Goal: Task Accomplishment & Management: Use online tool/utility

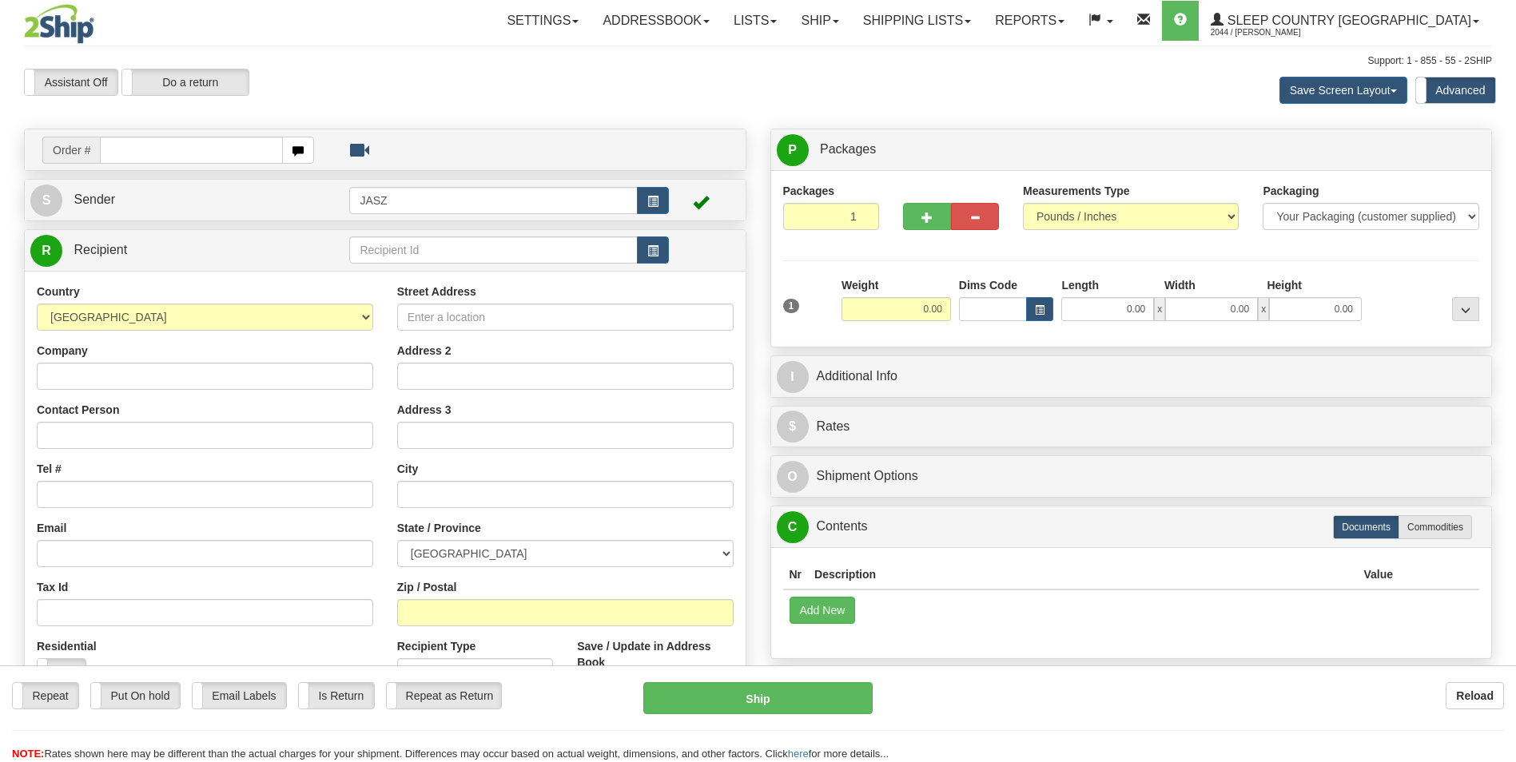
click at [850, 31] on link "Ship" at bounding box center [820, 21] width 62 height 40
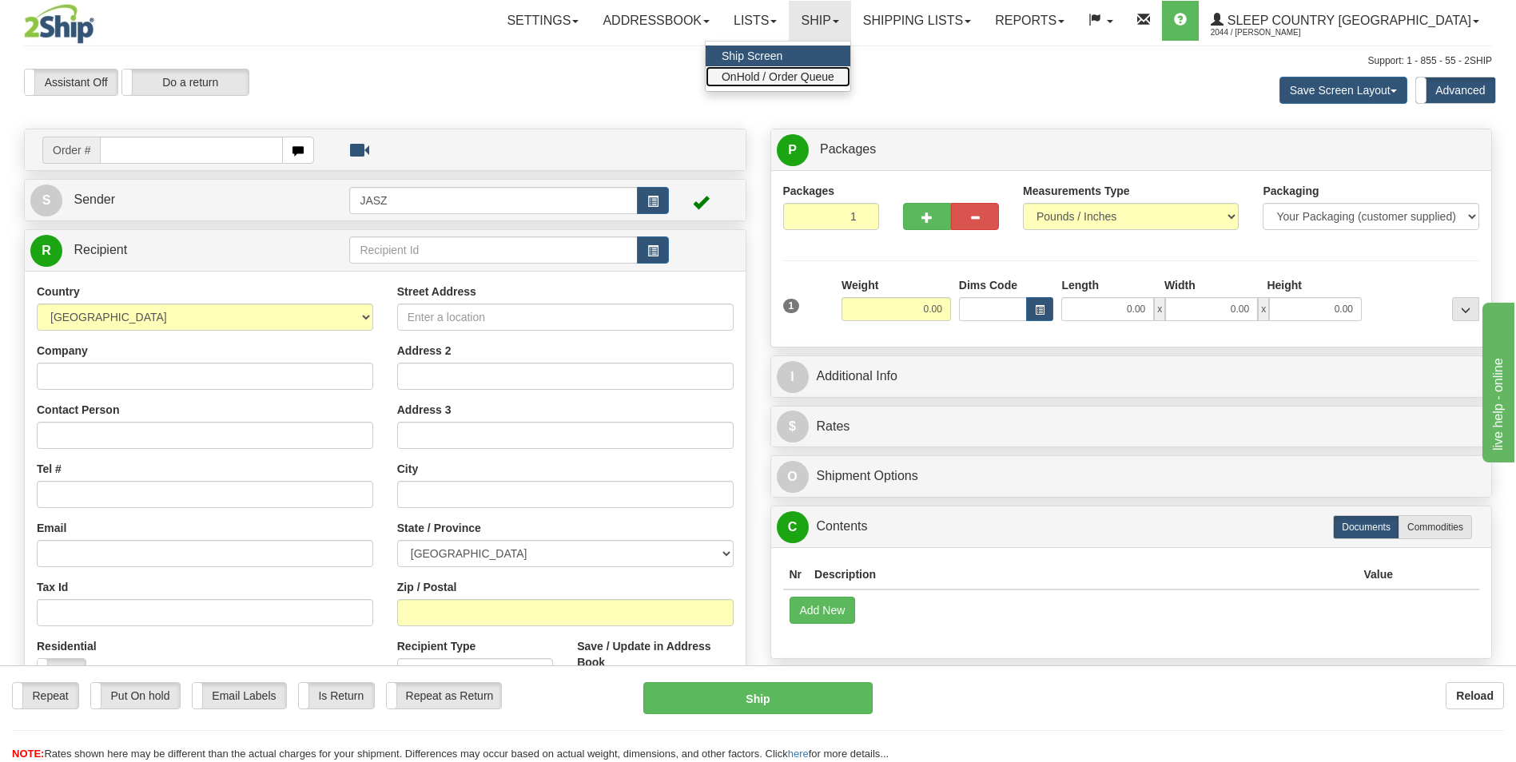
click at [834, 76] on span "OnHold / Order Queue" at bounding box center [778, 76] width 113 height 13
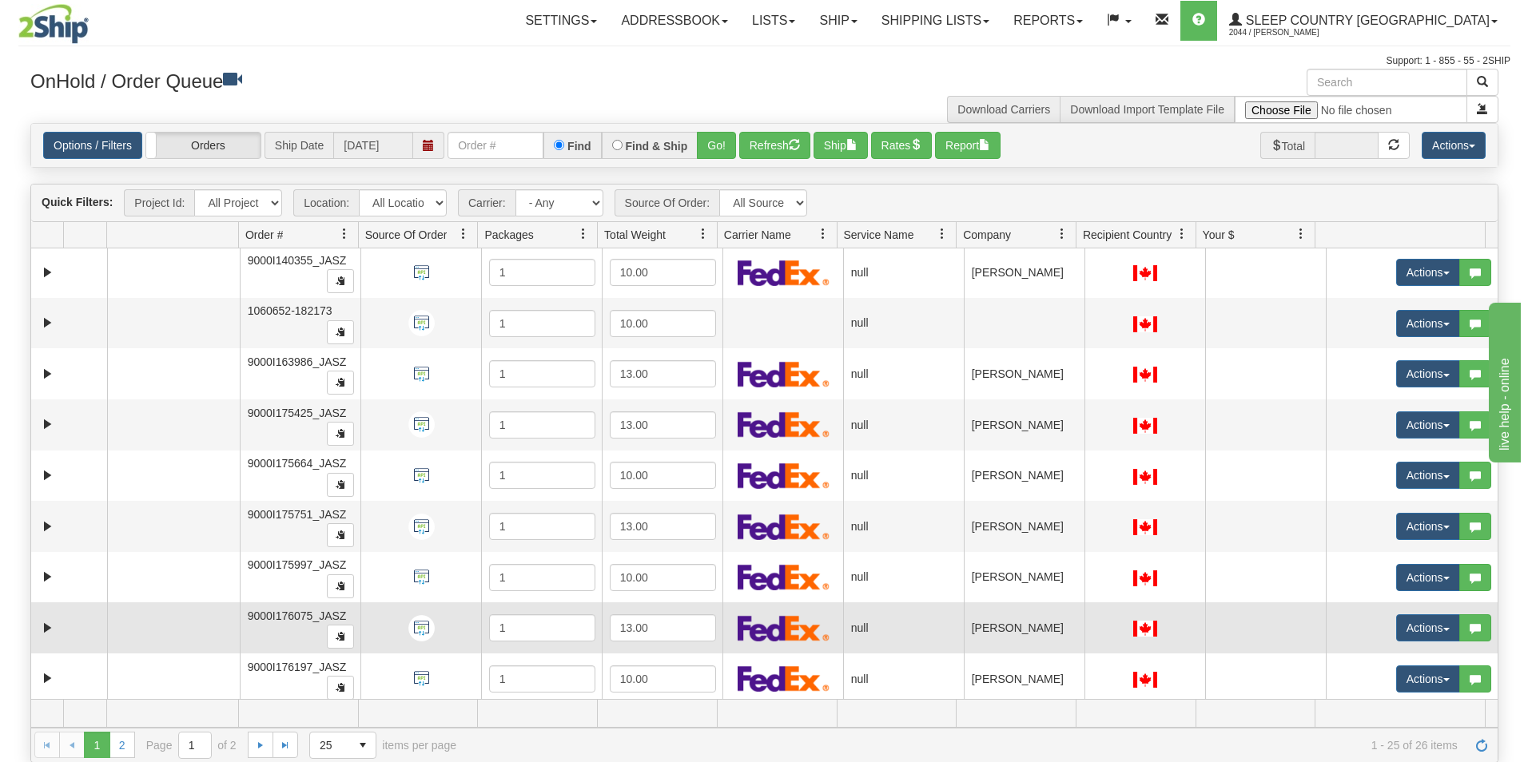
scroll to position [639, 0]
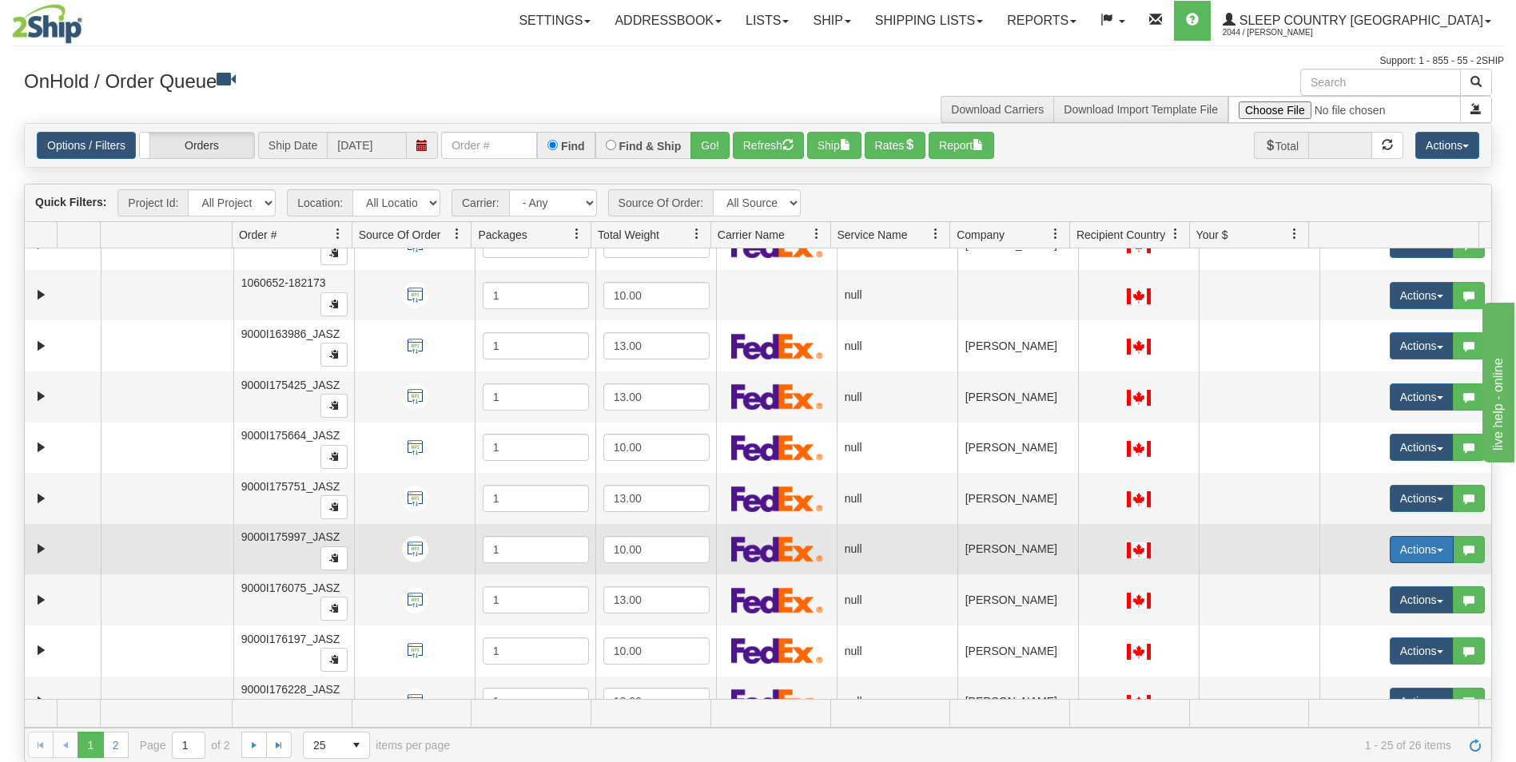
click at [1390, 548] on button "Actions" at bounding box center [1422, 549] width 64 height 27
click at [1331, 577] on span "Open" at bounding box center [1350, 580] width 38 height 13
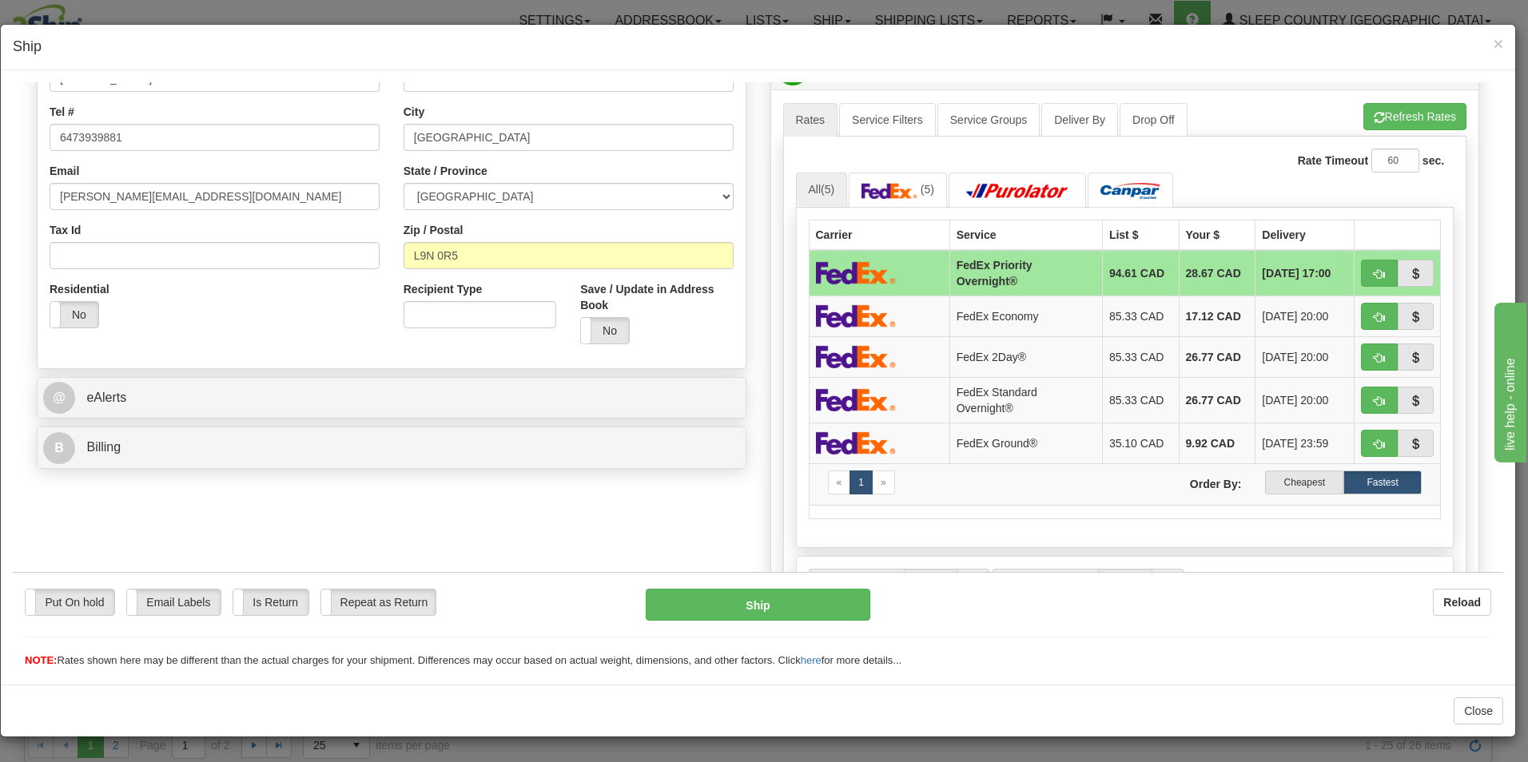
scroll to position [400, 0]
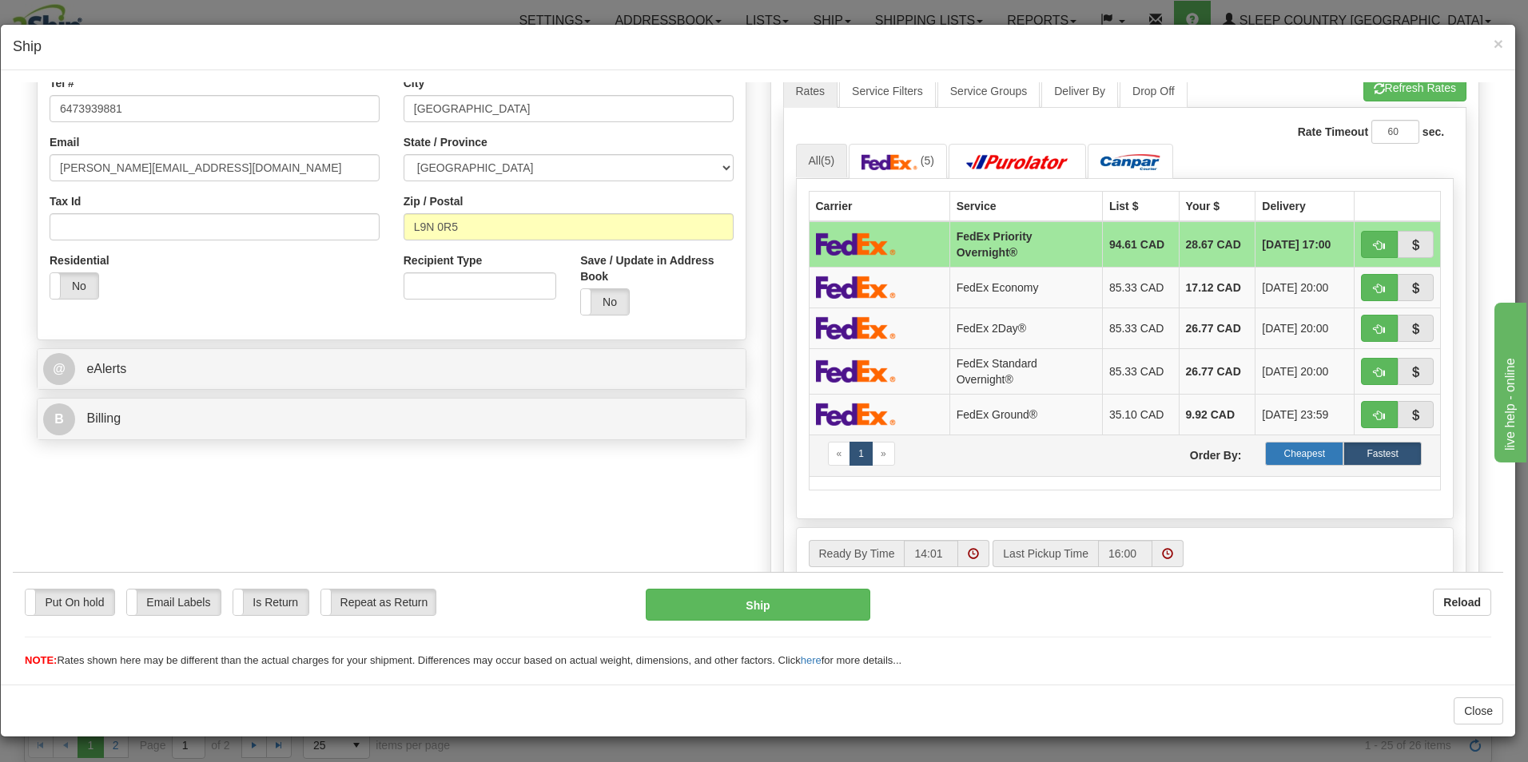
click at [1287, 452] on label "Cheapest" at bounding box center [1304, 453] width 78 height 24
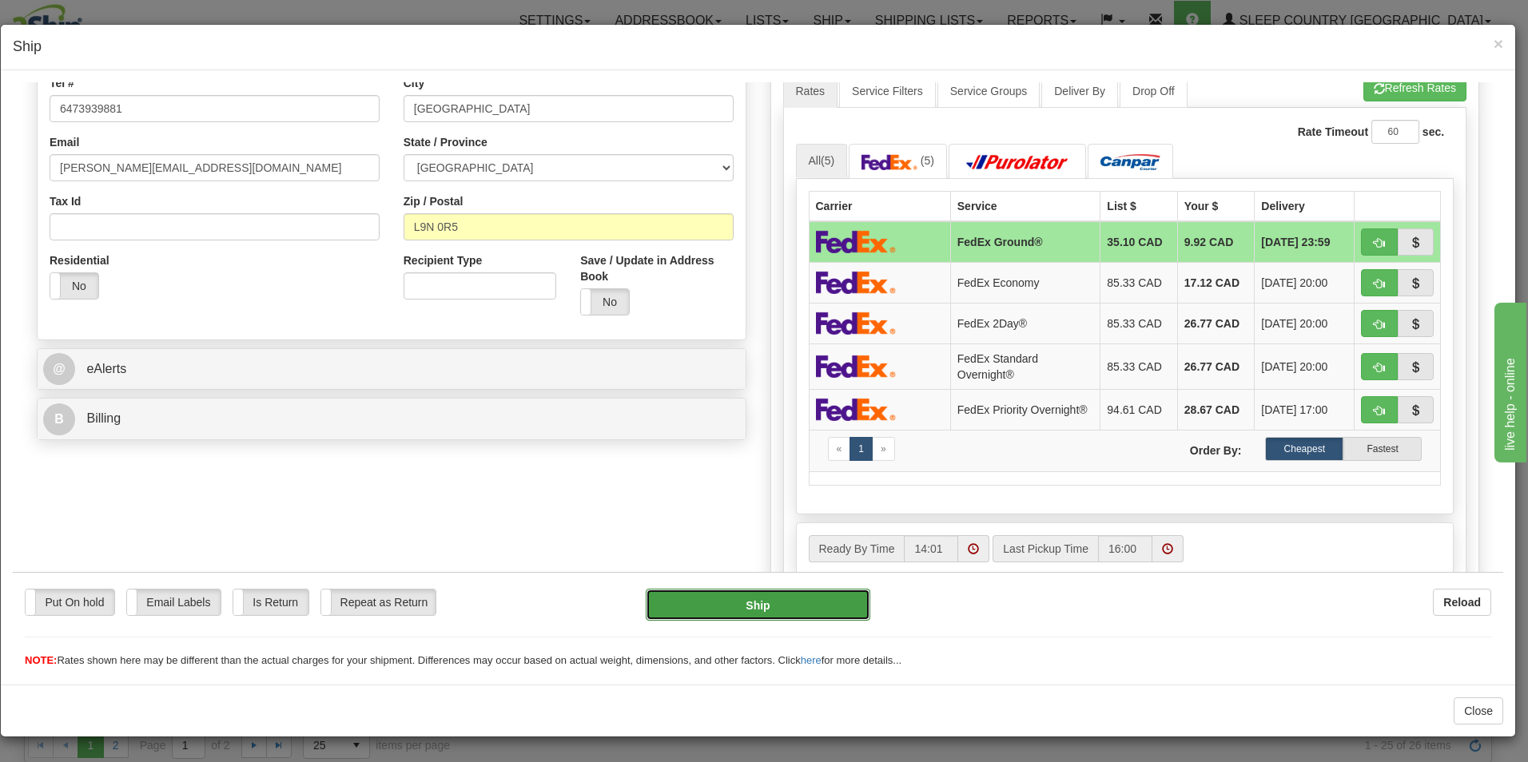
click at [767, 603] on button "Ship" at bounding box center [758, 604] width 225 height 32
type input "92"
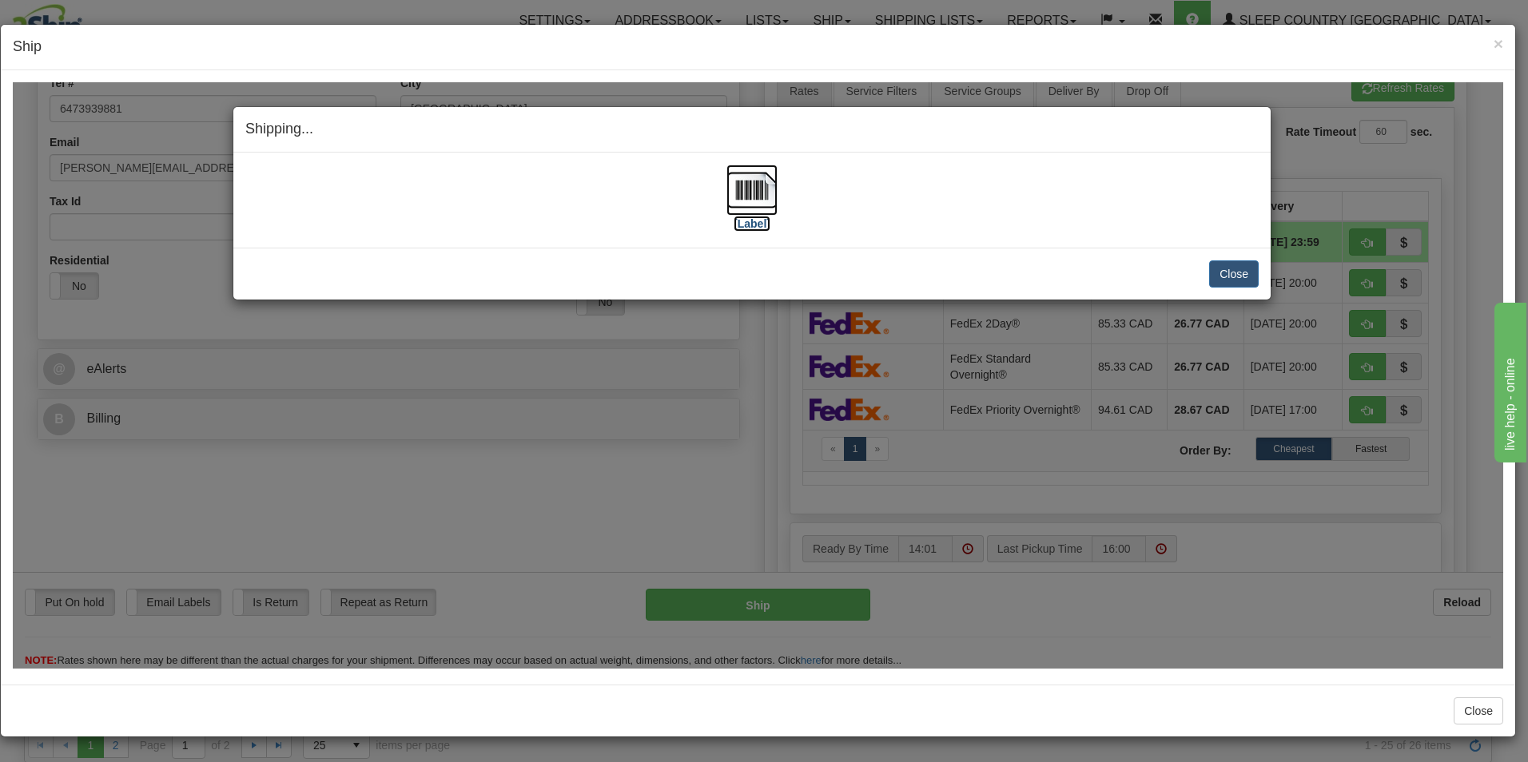
click at [770, 197] on img at bounding box center [752, 189] width 51 height 51
click at [1248, 273] on button "Close" at bounding box center [1234, 273] width 50 height 27
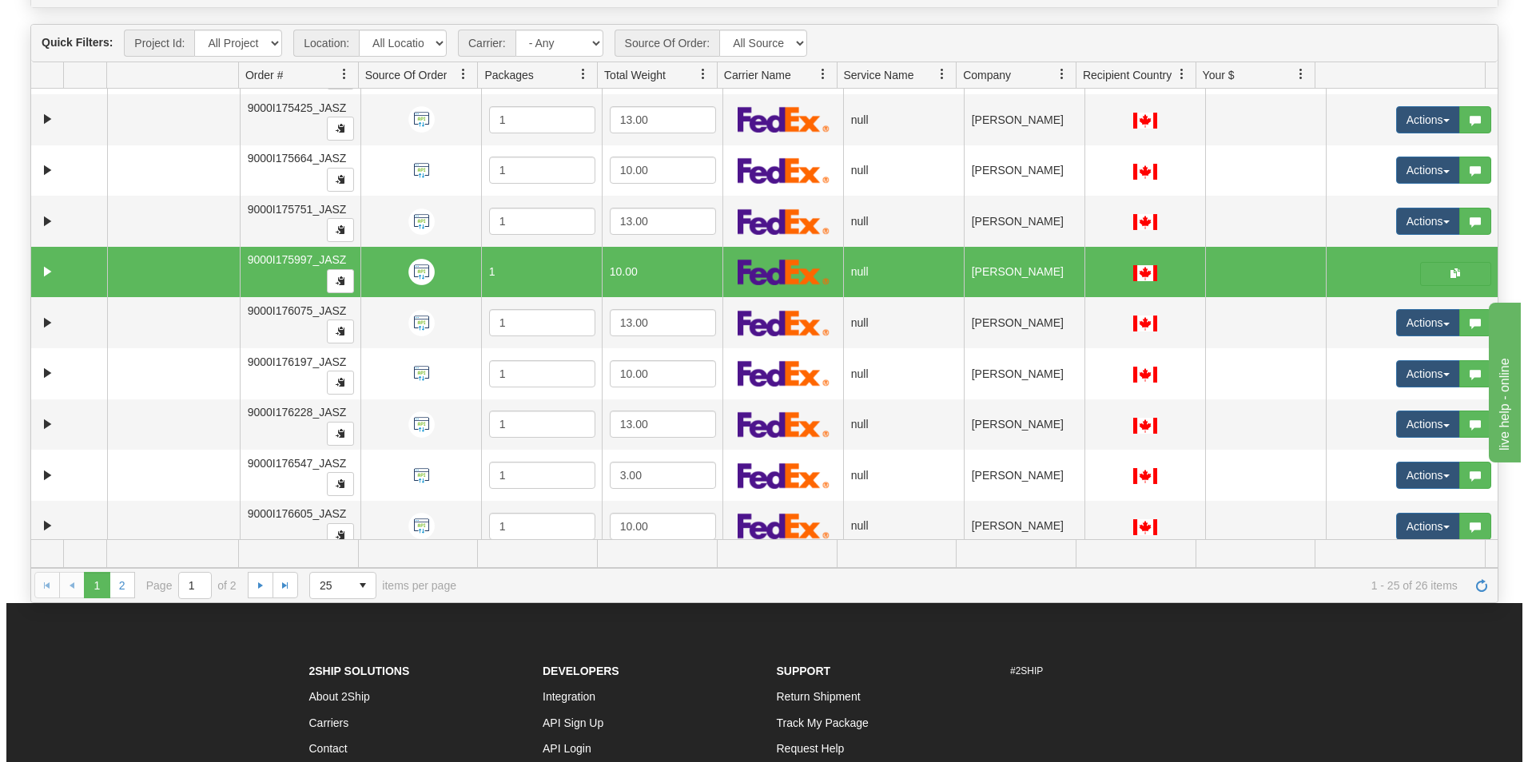
scroll to position [660, 0]
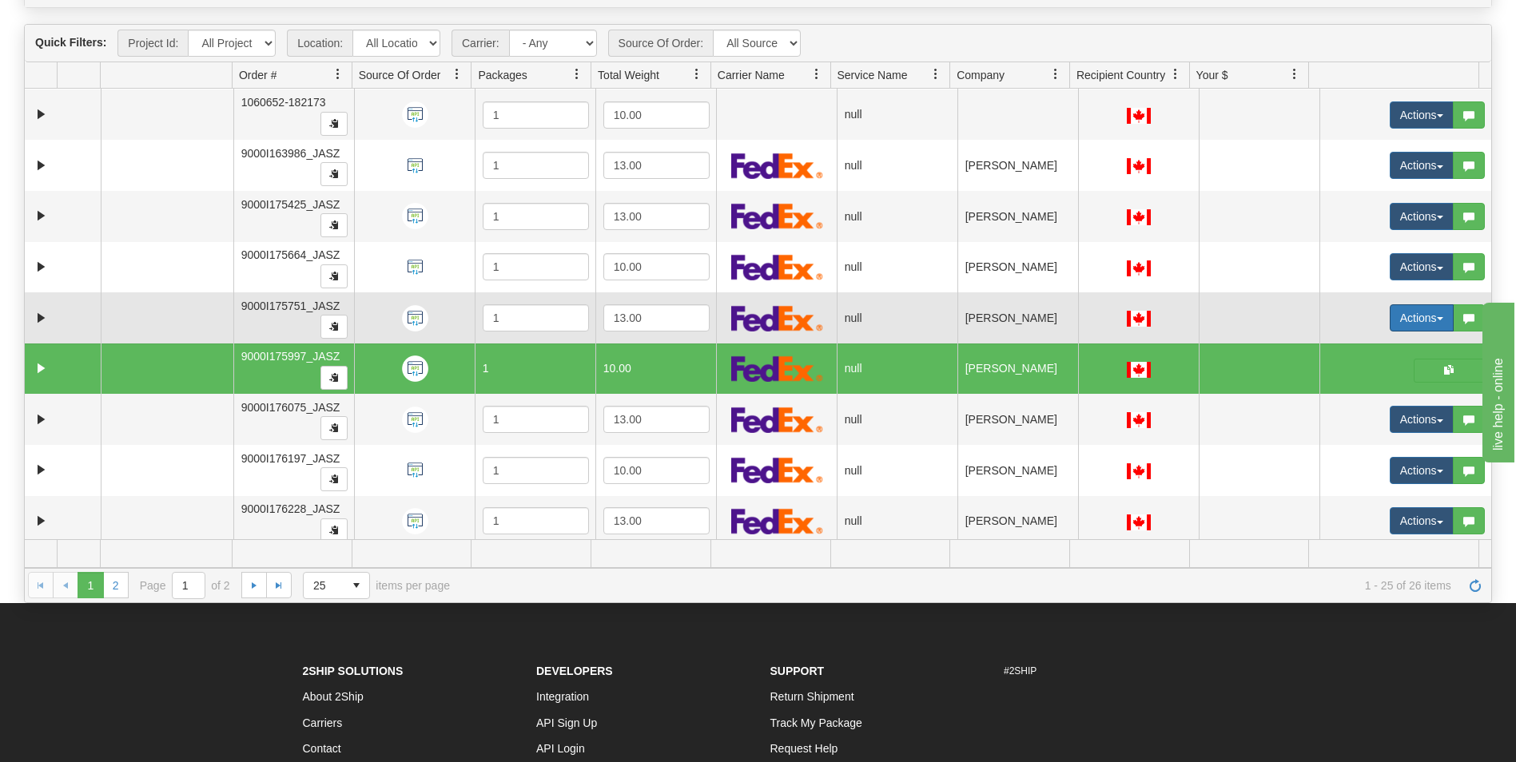
click at [1392, 318] on button "Actions" at bounding box center [1422, 318] width 64 height 27
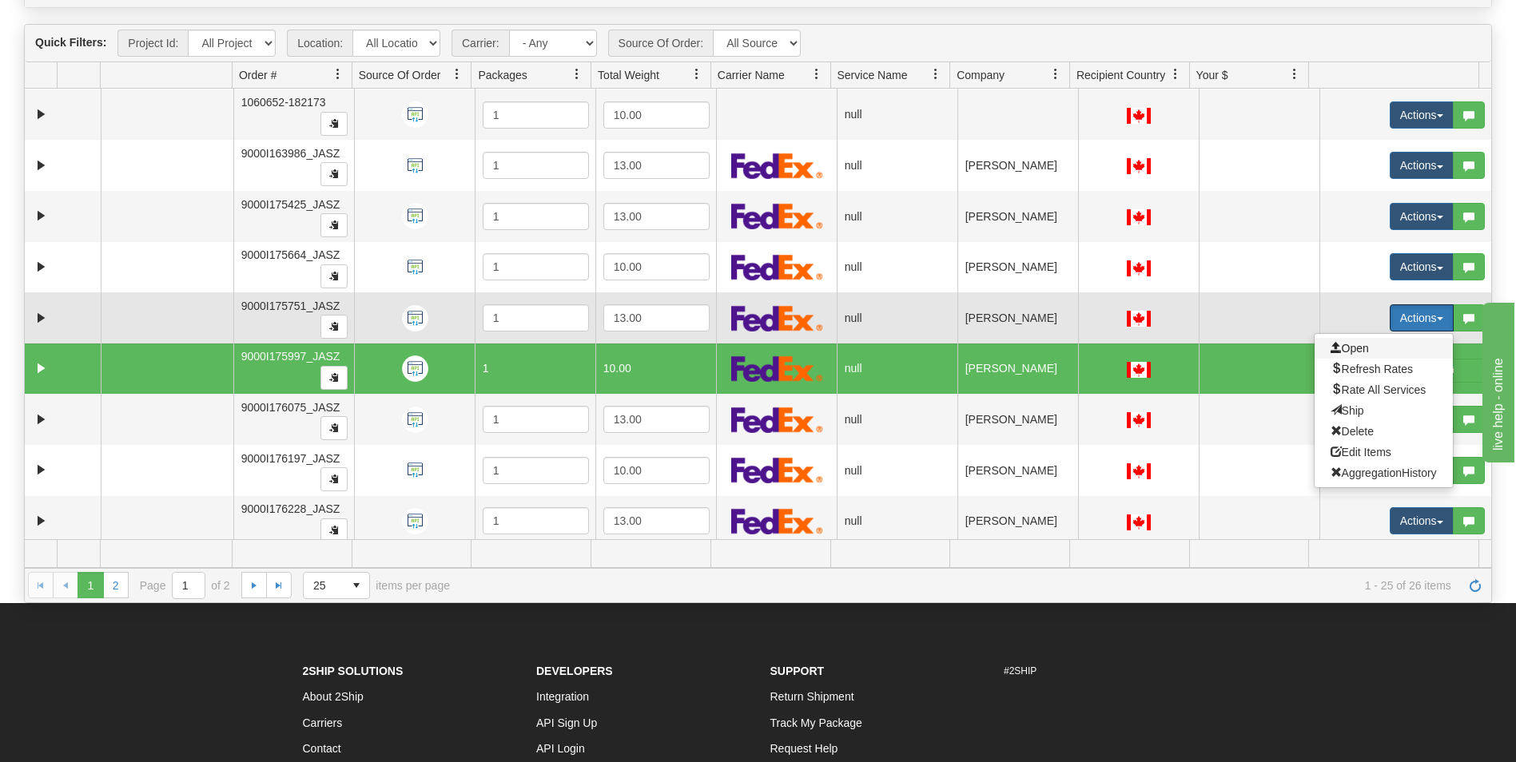
click at [1343, 344] on span "Open" at bounding box center [1350, 348] width 38 height 13
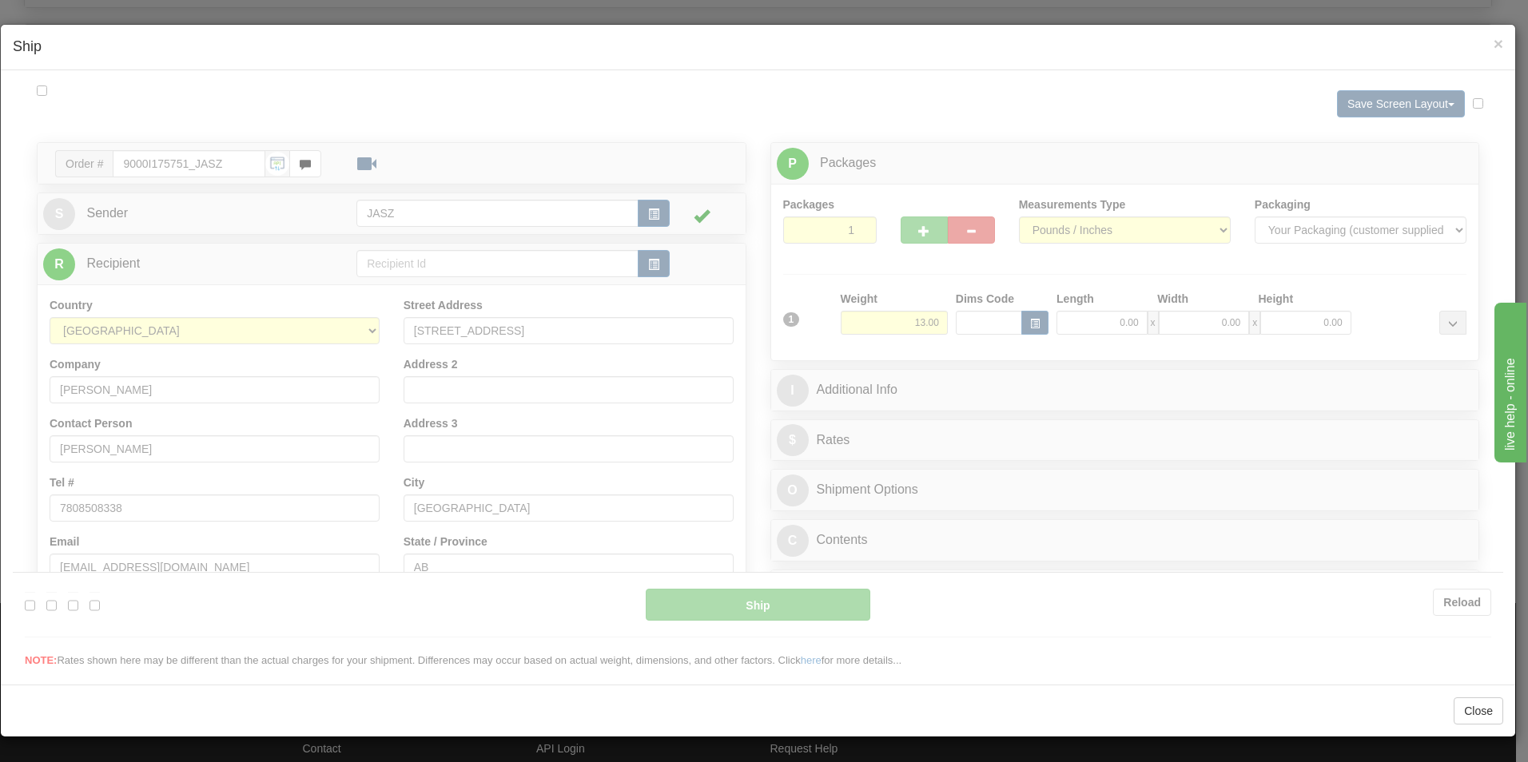
scroll to position [0, 0]
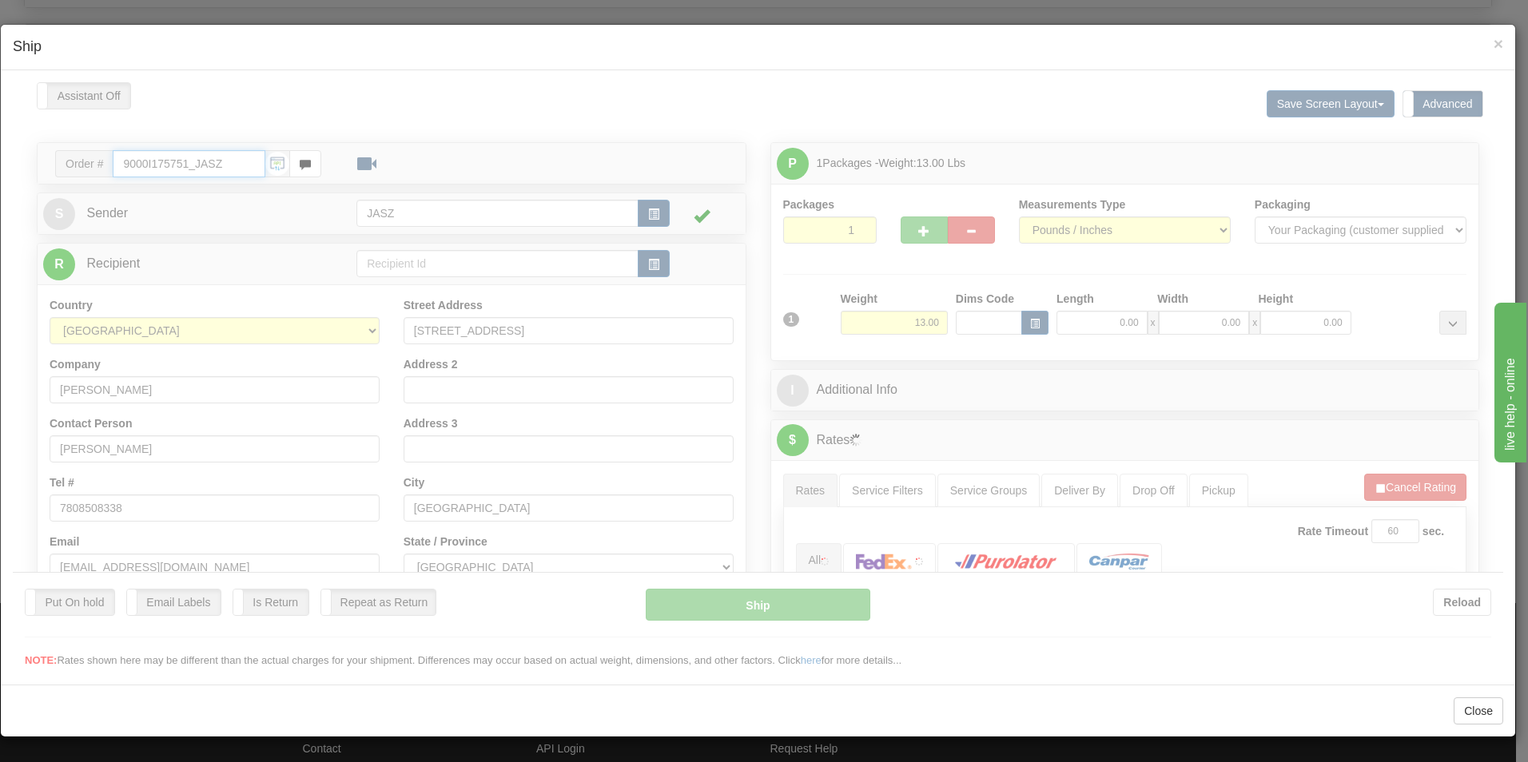
type input "14:03"
type input "16:00"
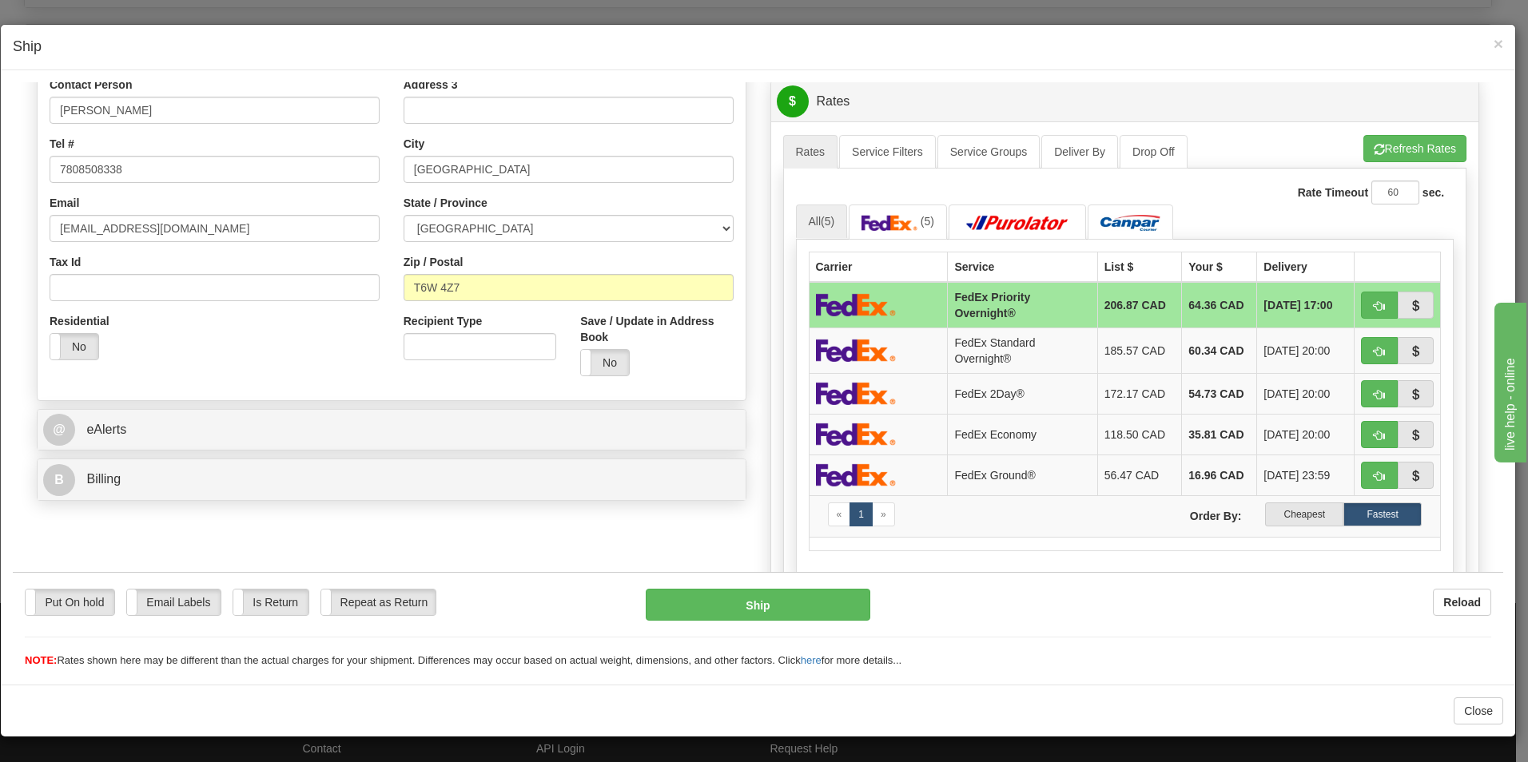
scroll to position [480, 0]
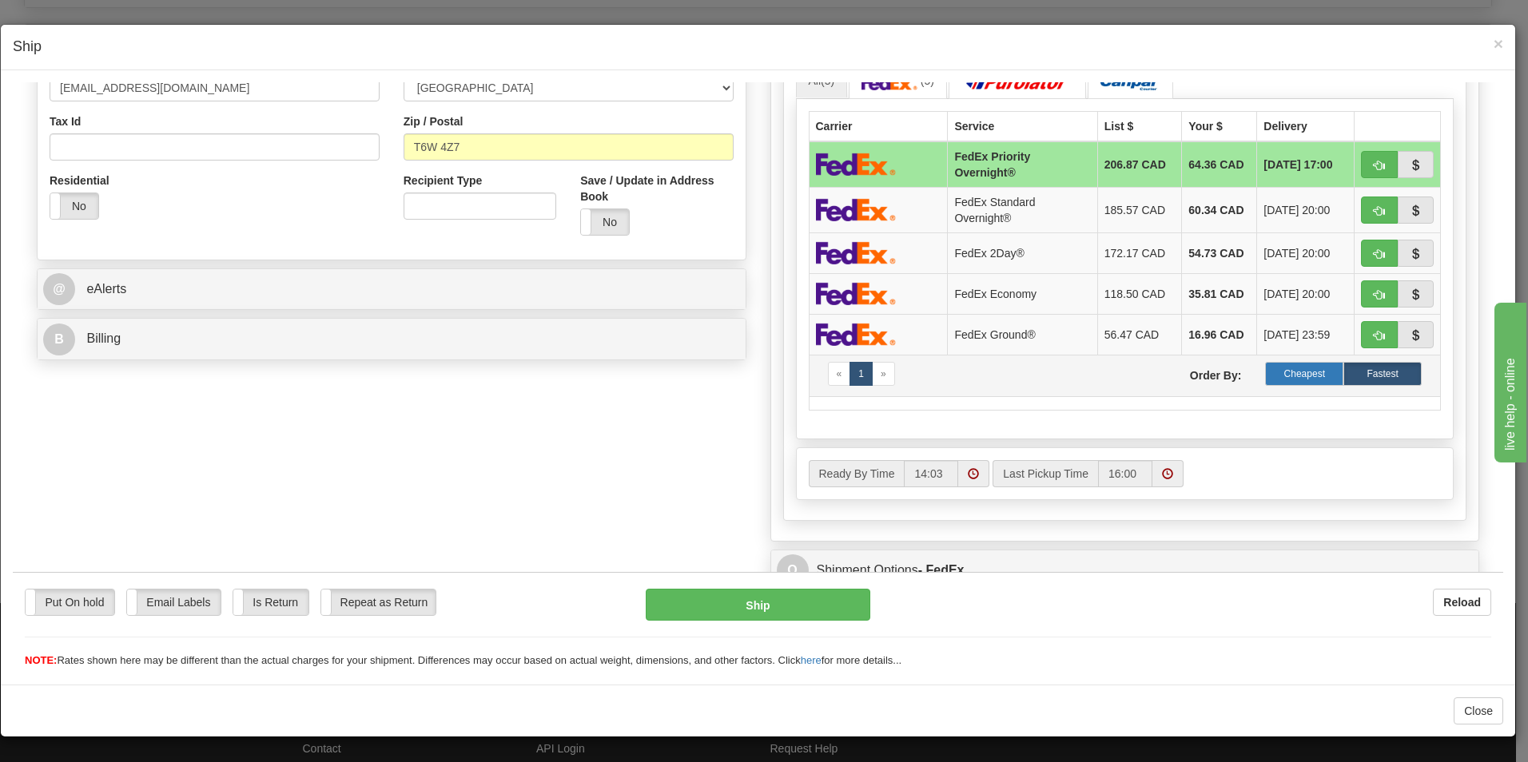
click at [1282, 376] on label "Cheapest" at bounding box center [1304, 373] width 78 height 24
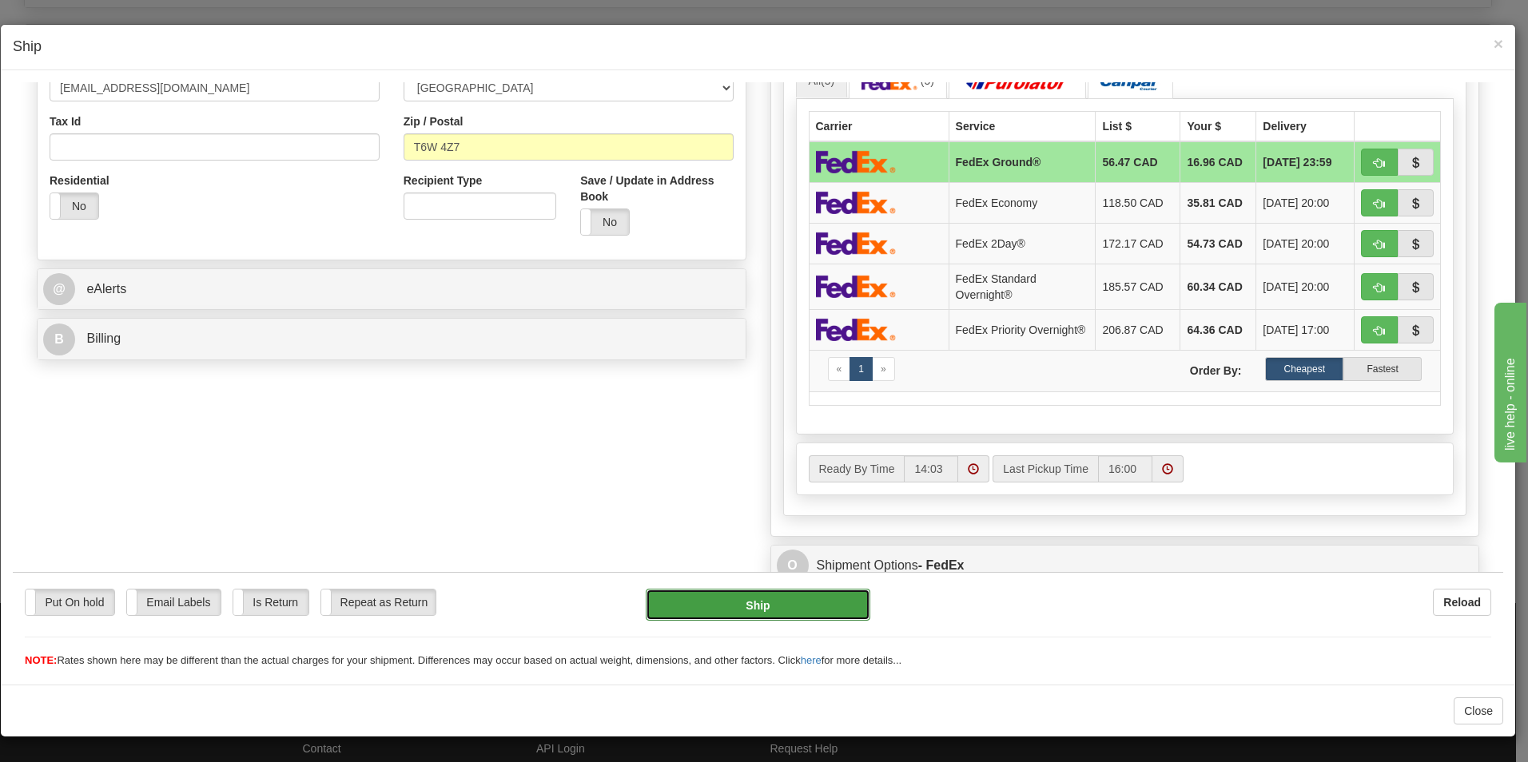
click at [774, 595] on button "Ship" at bounding box center [758, 604] width 225 height 32
type input "92"
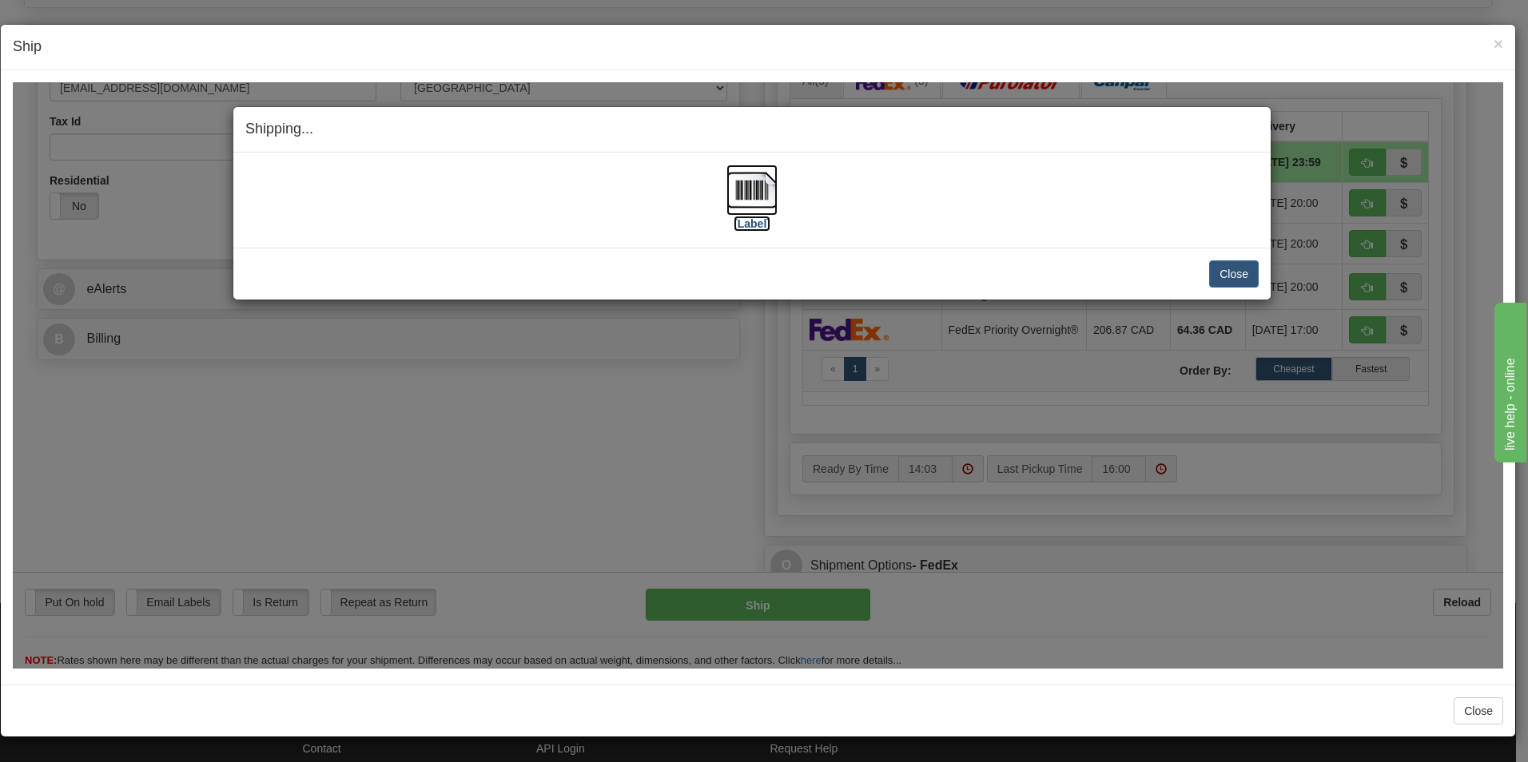
click at [770, 207] on img at bounding box center [752, 189] width 51 height 51
click at [1242, 273] on button "Close" at bounding box center [1234, 273] width 50 height 27
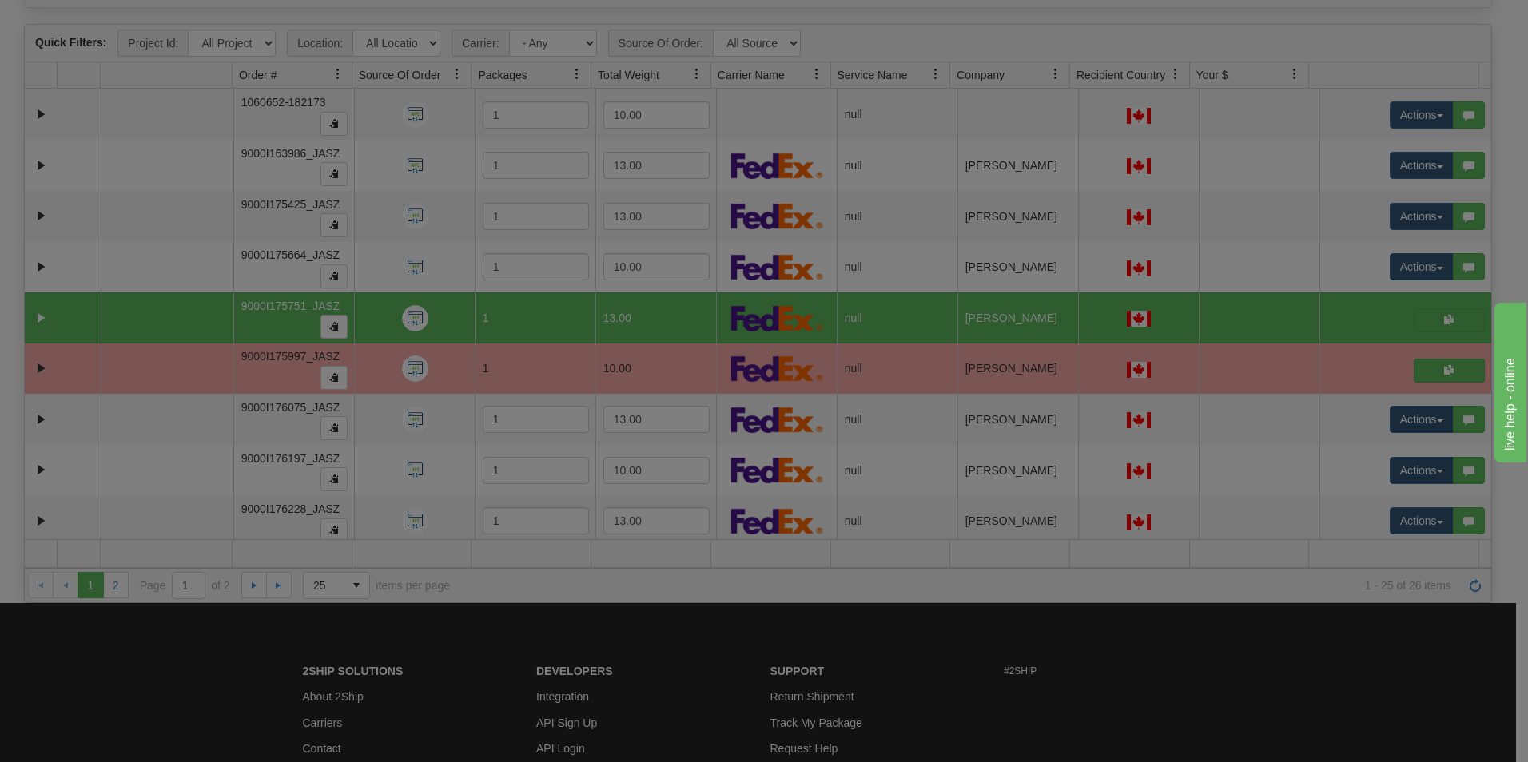
scroll to position [0, 0]
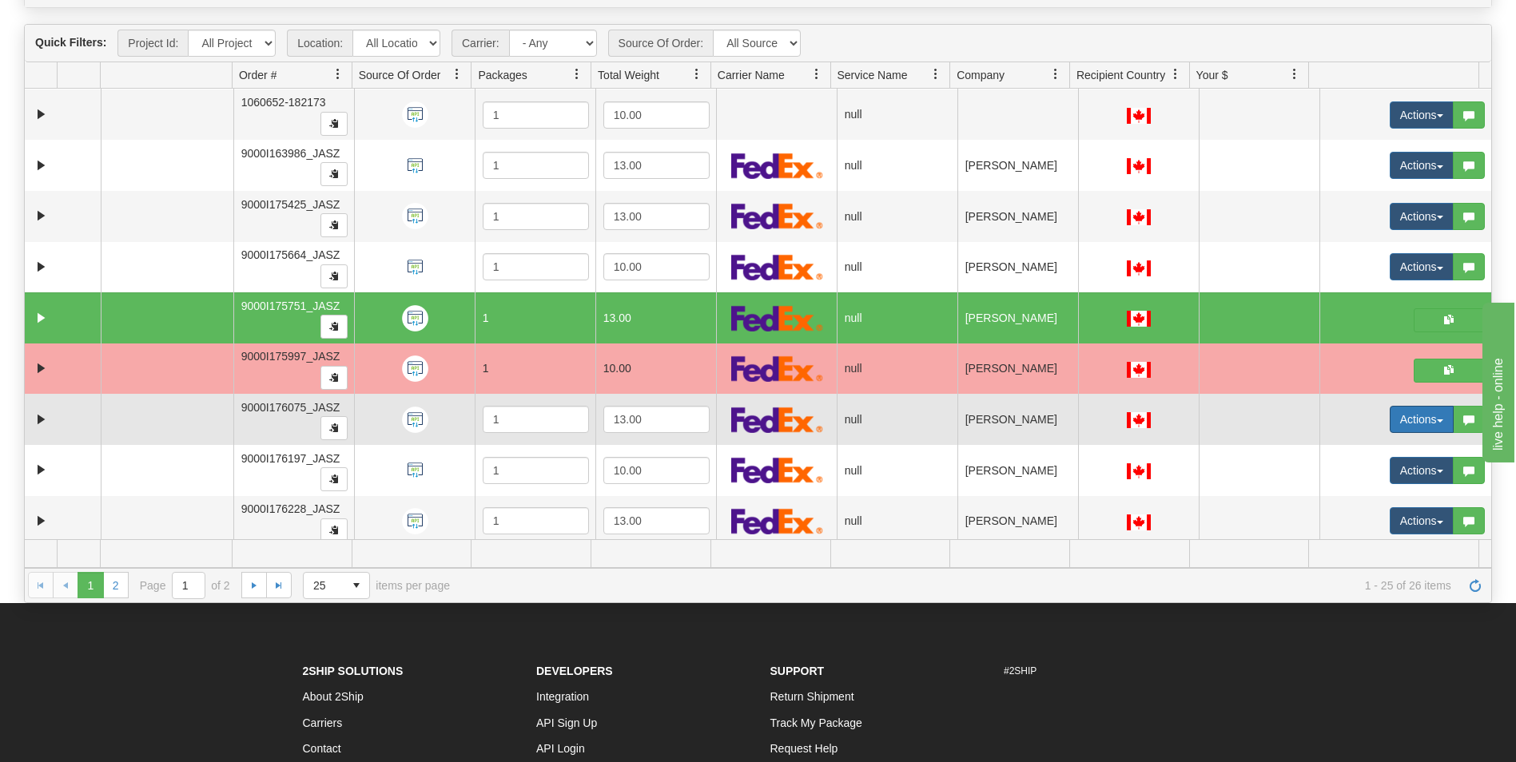
click at [1391, 428] on button "Actions" at bounding box center [1422, 419] width 64 height 27
click at [1352, 449] on span "Open" at bounding box center [1350, 450] width 38 height 13
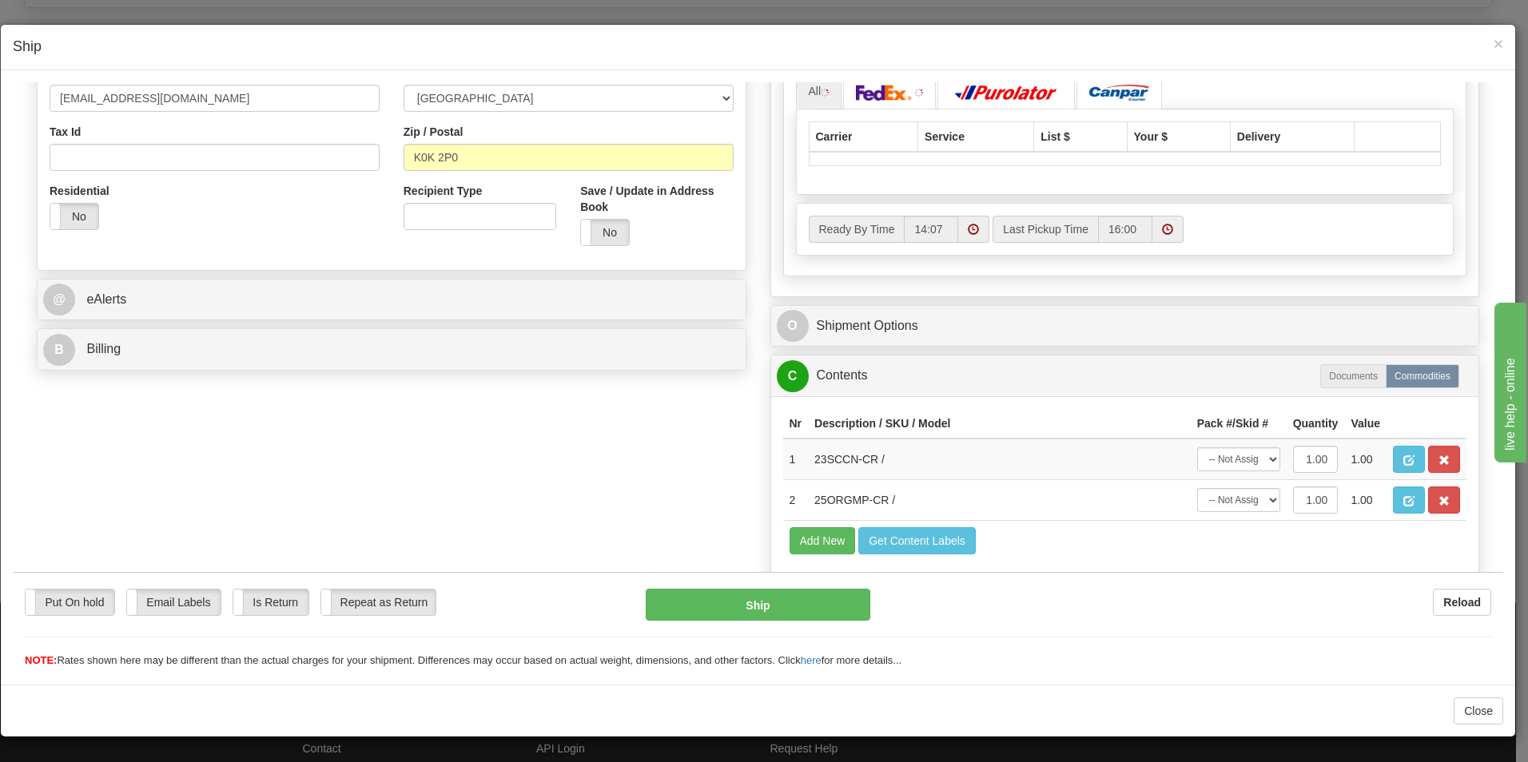
scroll to position [370, 0]
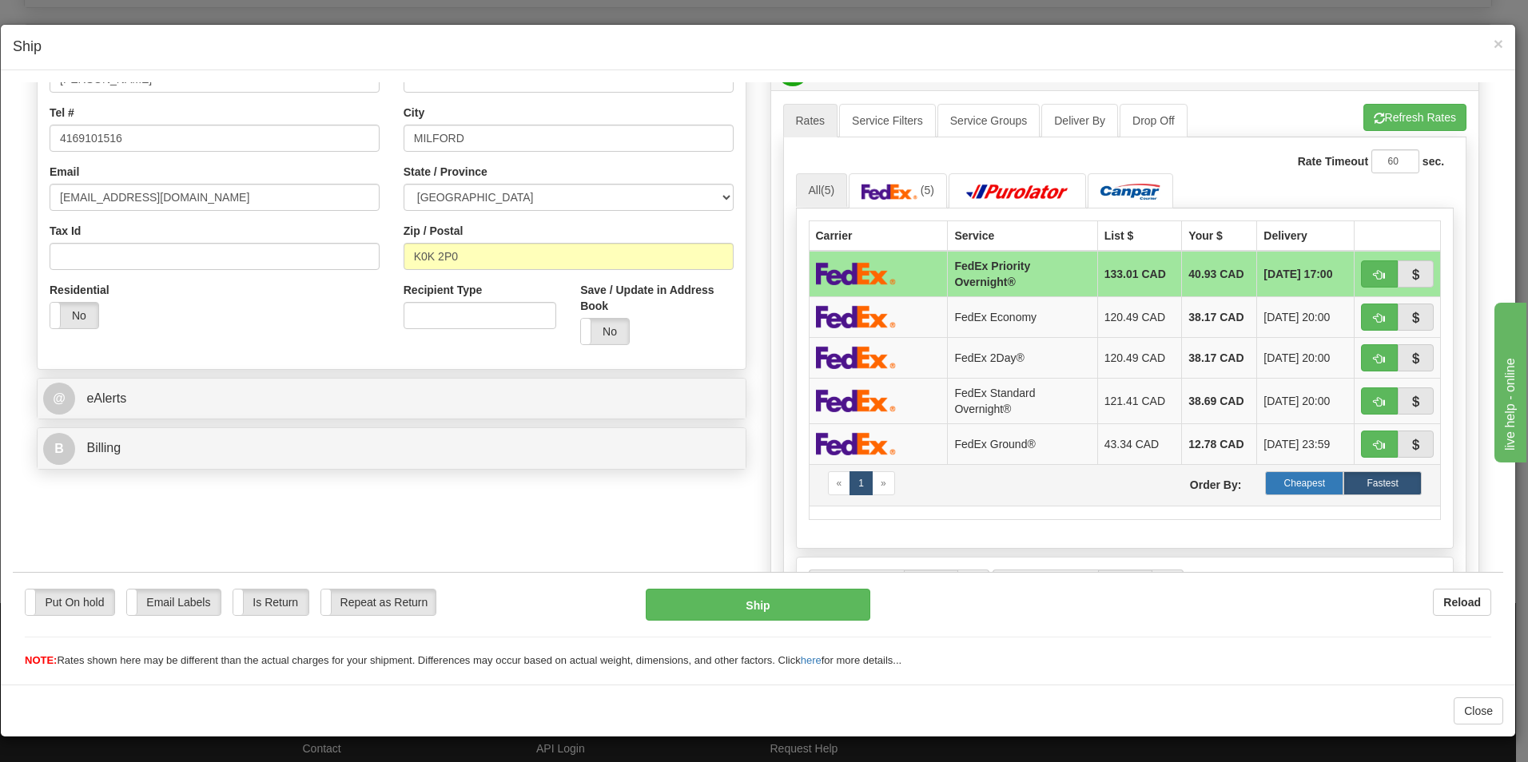
click at [1296, 491] on label "Cheapest" at bounding box center [1304, 483] width 78 height 24
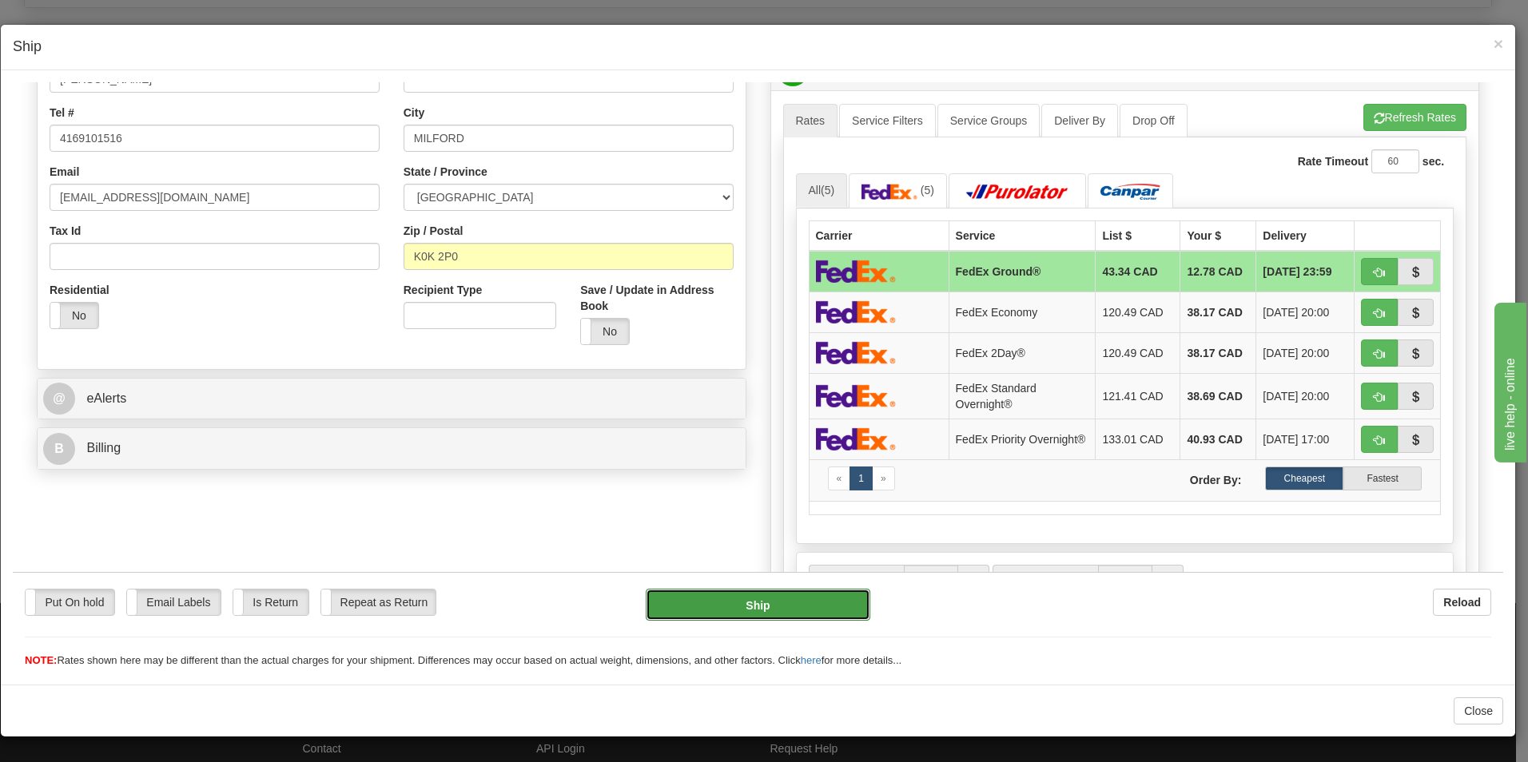
click at [764, 610] on button "Ship" at bounding box center [758, 604] width 225 height 32
type input "92"
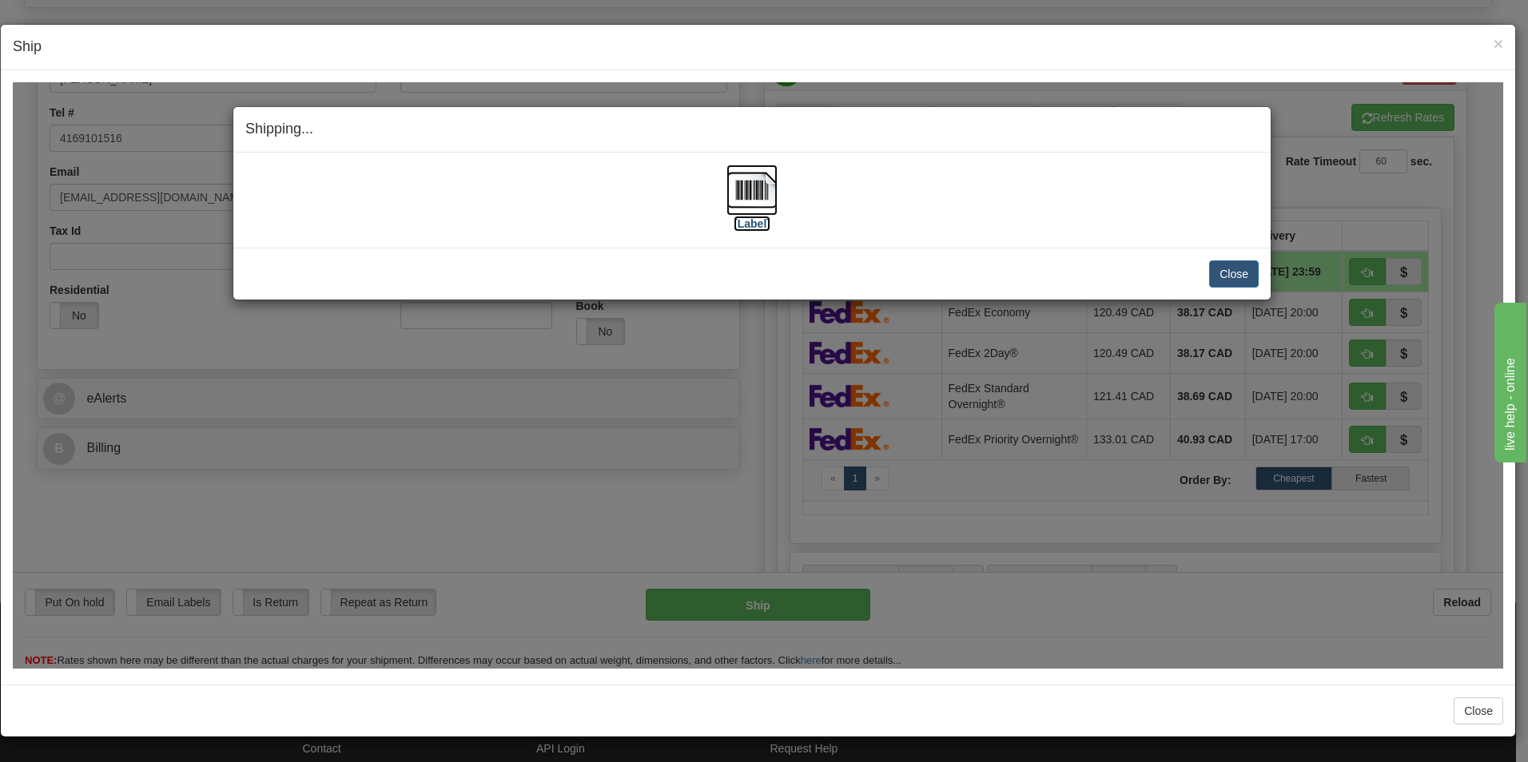
click at [769, 217] on label "[Label]" at bounding box center [752, 223] width 37 height 16
click at [1237, 273] on button "Close" at bounding box center [1234, 273] width 50 height 27
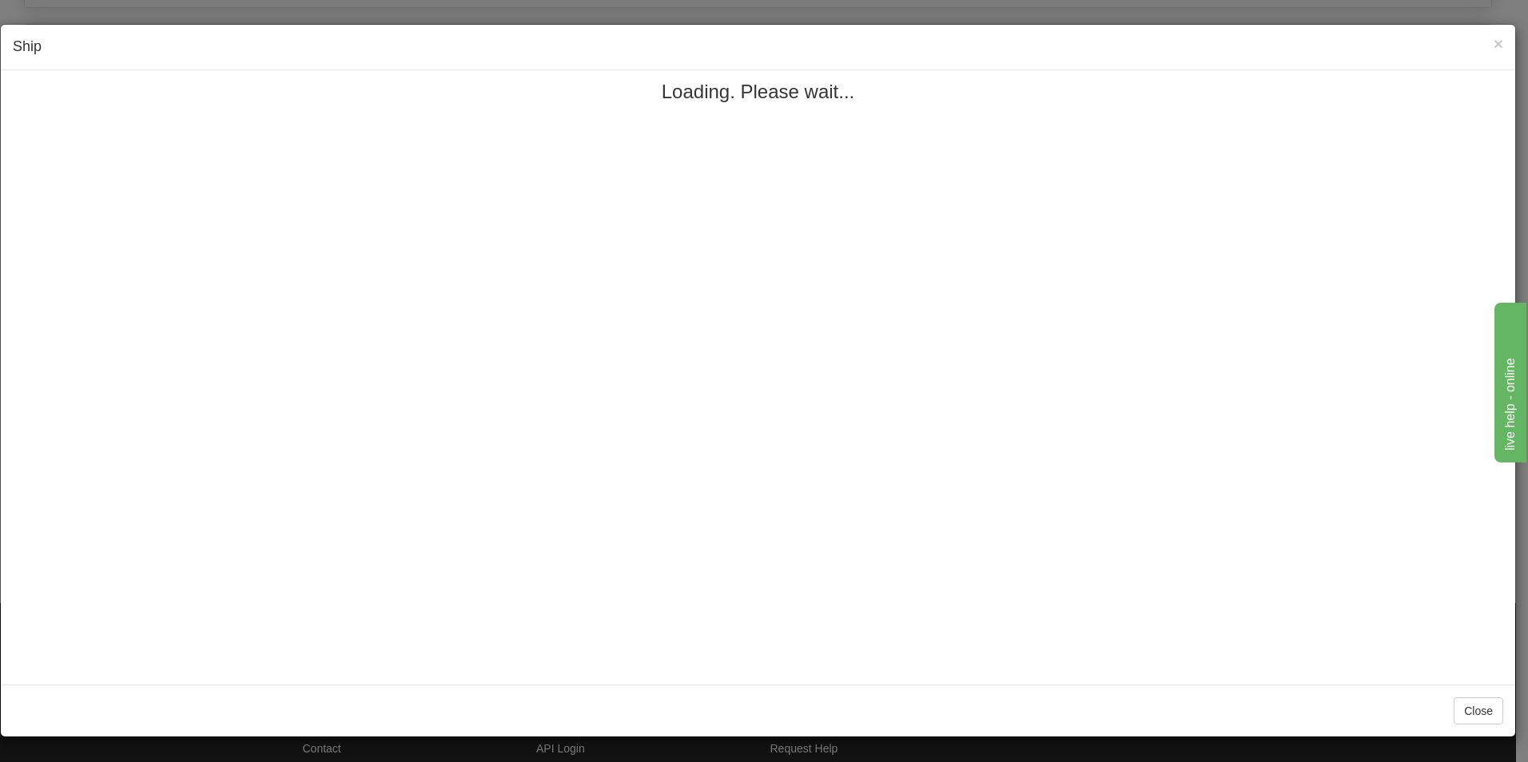
scroll to position [0, 0]
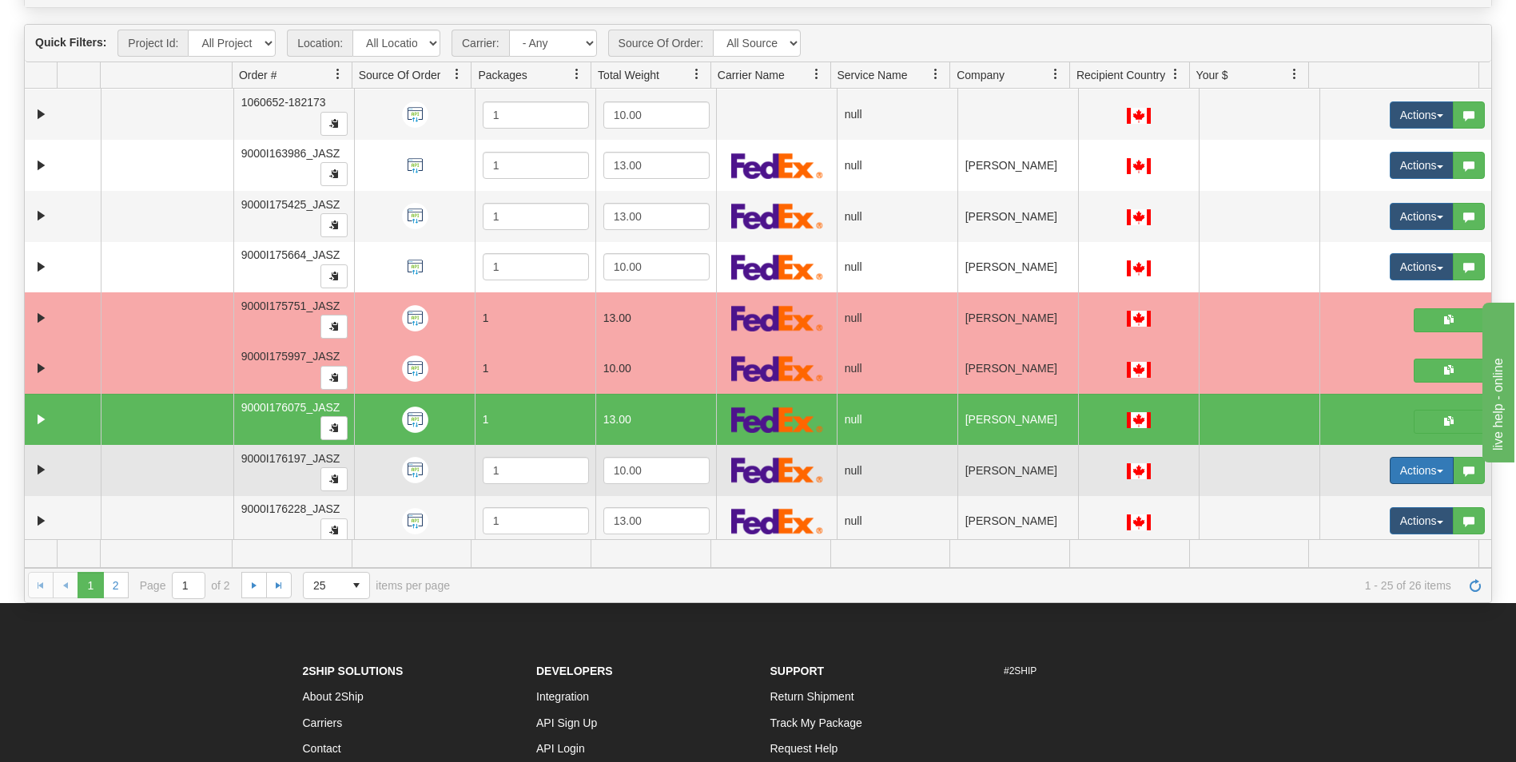
click at [1401, 459] on button "Actions" at bounding box center [1422, 470] width 64 height 27
click at [1349, 502] on span "Open" at bounding box center [1350, 501] width 38 height 13
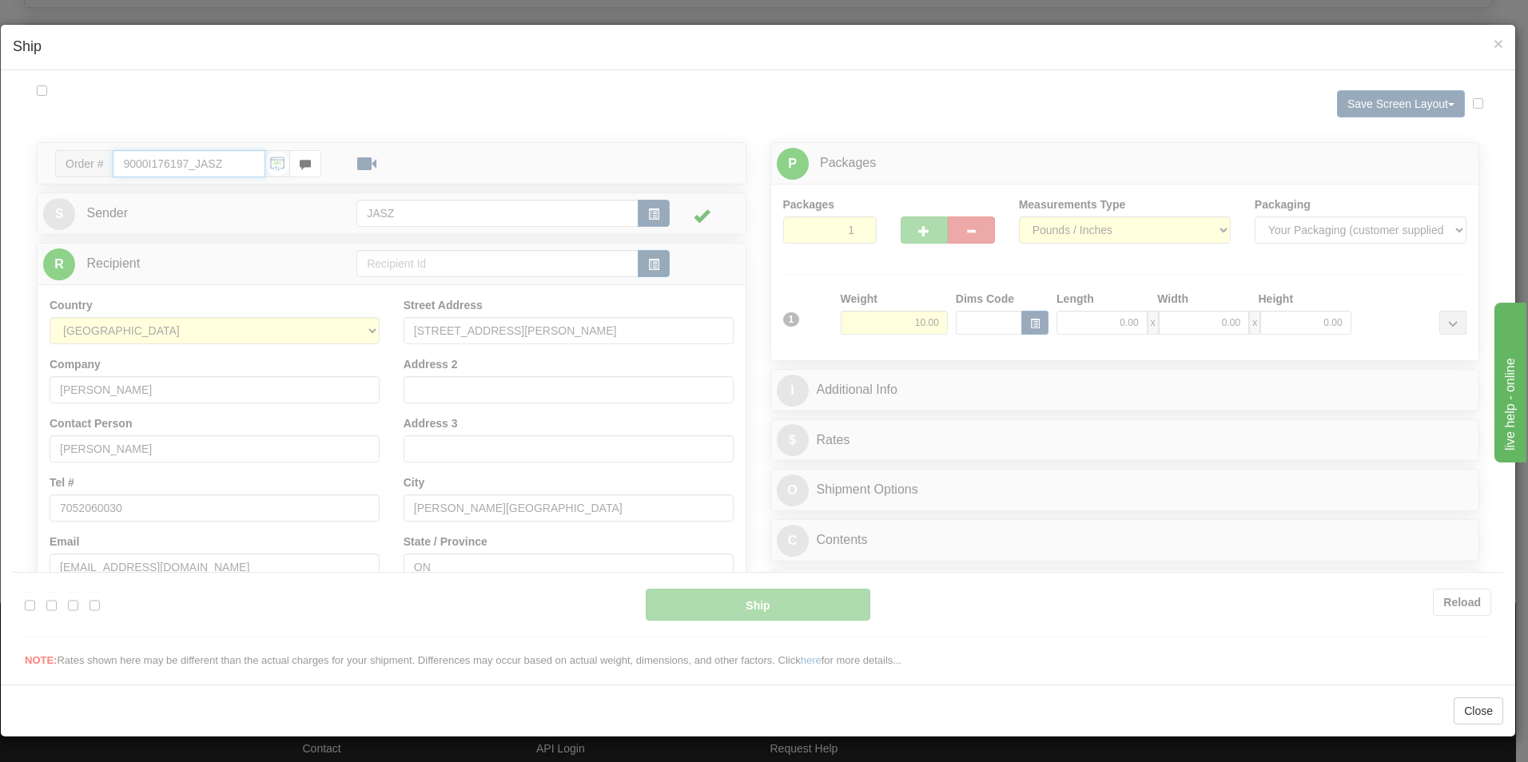
type input "14:08"
type input "16:00"
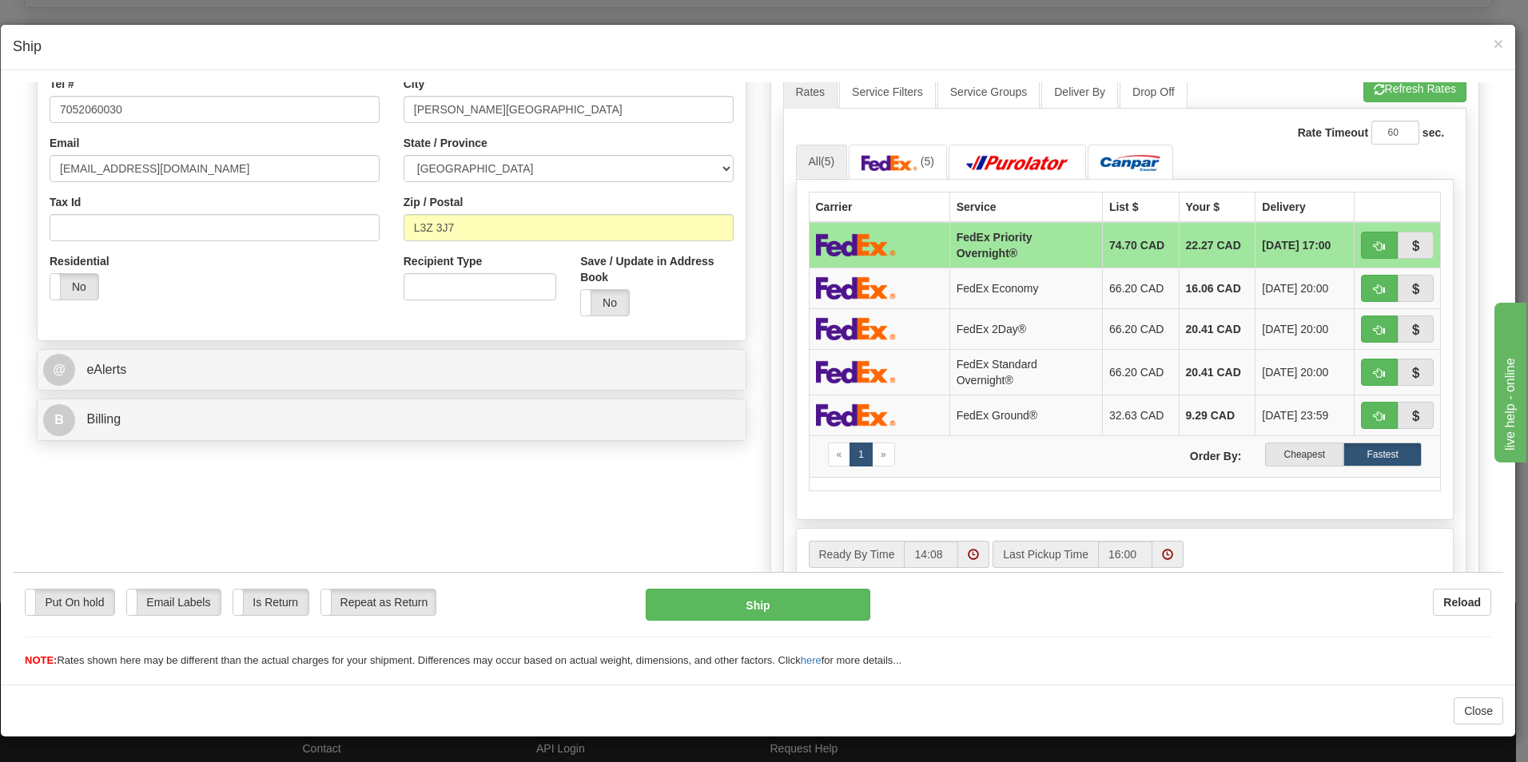
scroll to position [400, 0]
click at [1310, 453] on label "Cheapest" at bounding box center [1304, 453] width 78 height 24
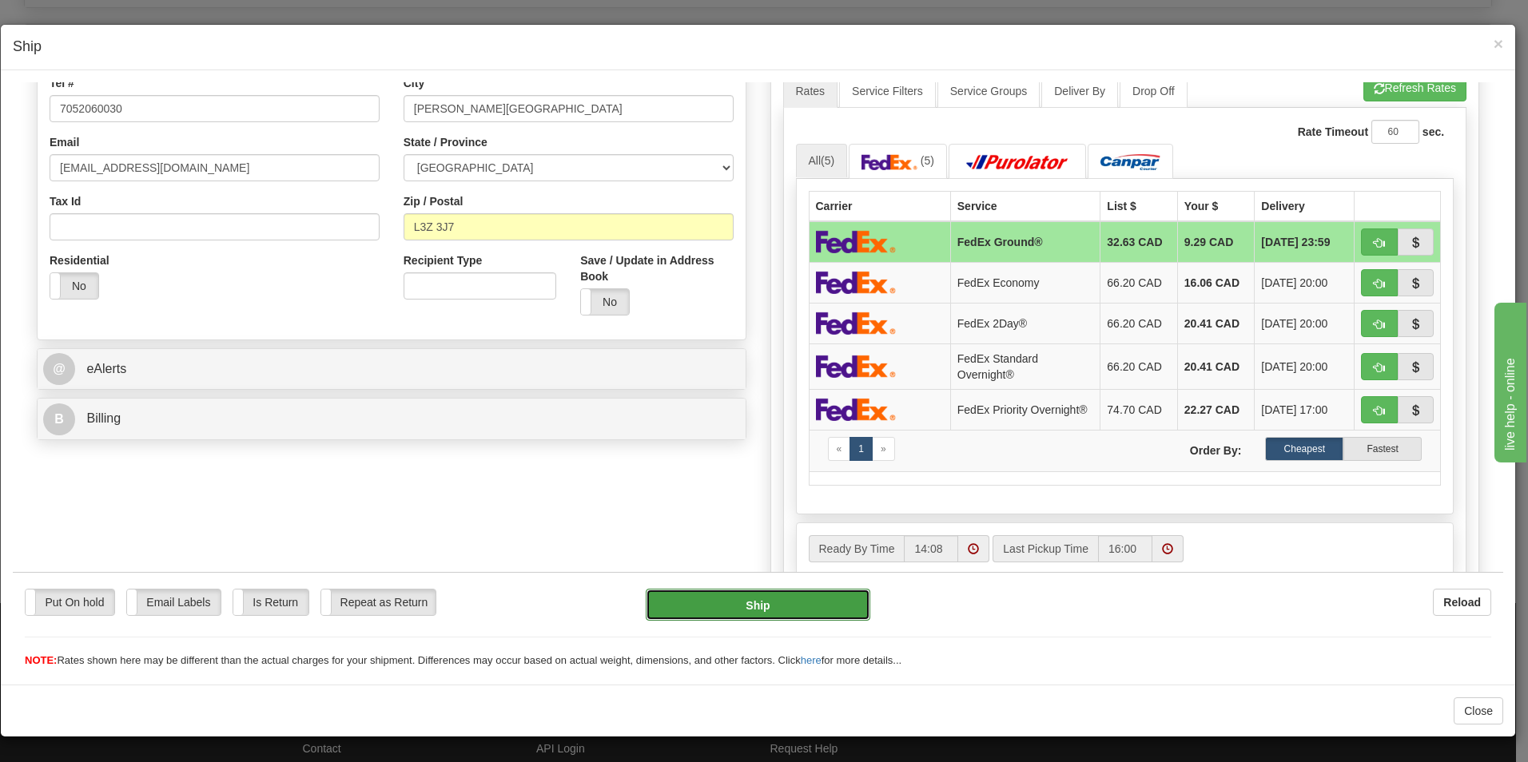
click at [788, 603] on button "Ship" at bounding box center [758, 604] width 225 height 32
type input "92"
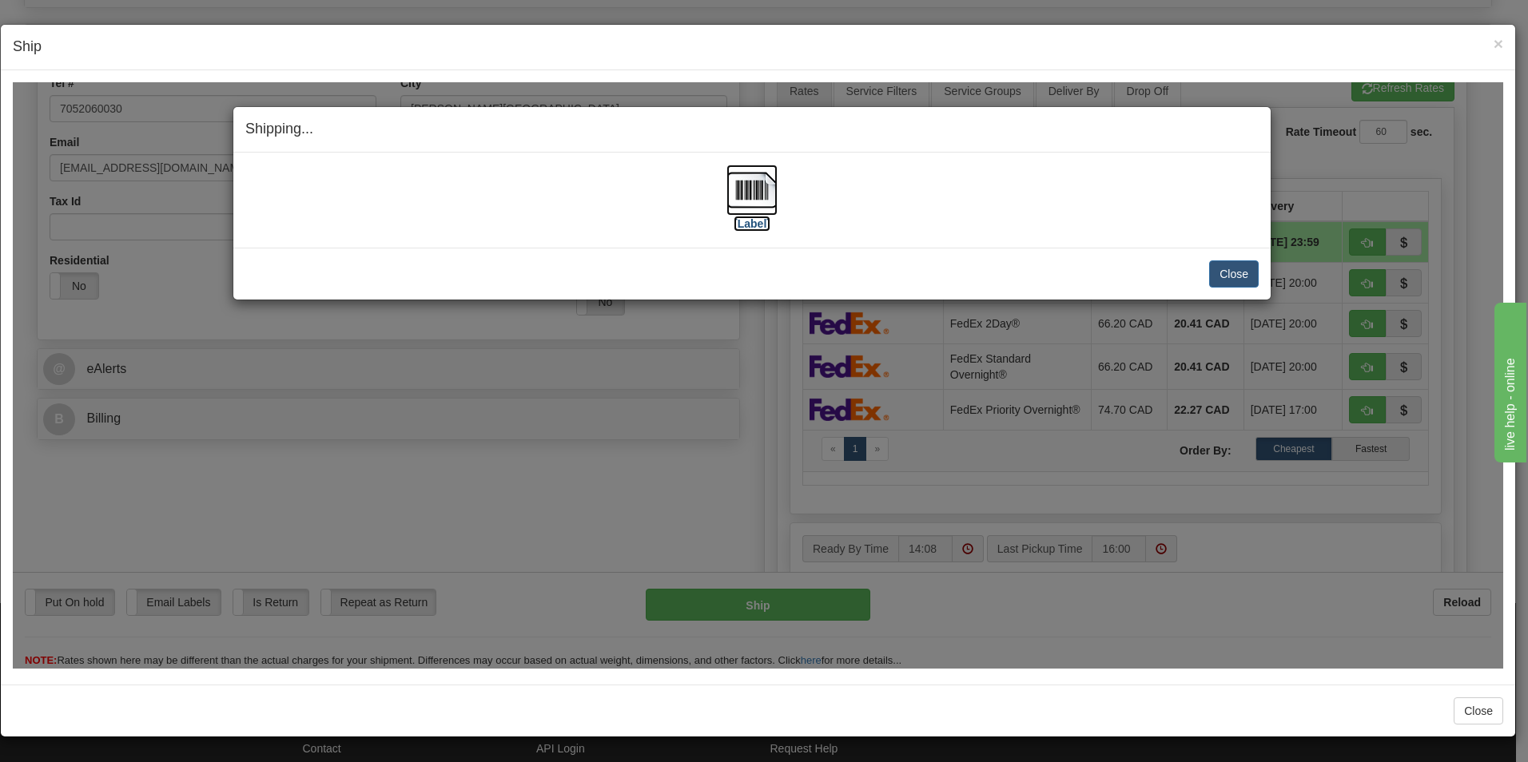
click at [756, 201] on img at bounding box center [752, 189] width 51 height 51
click at [1228, 277] on button "Close" at bounding box center [1234, 273] width 50 height 27
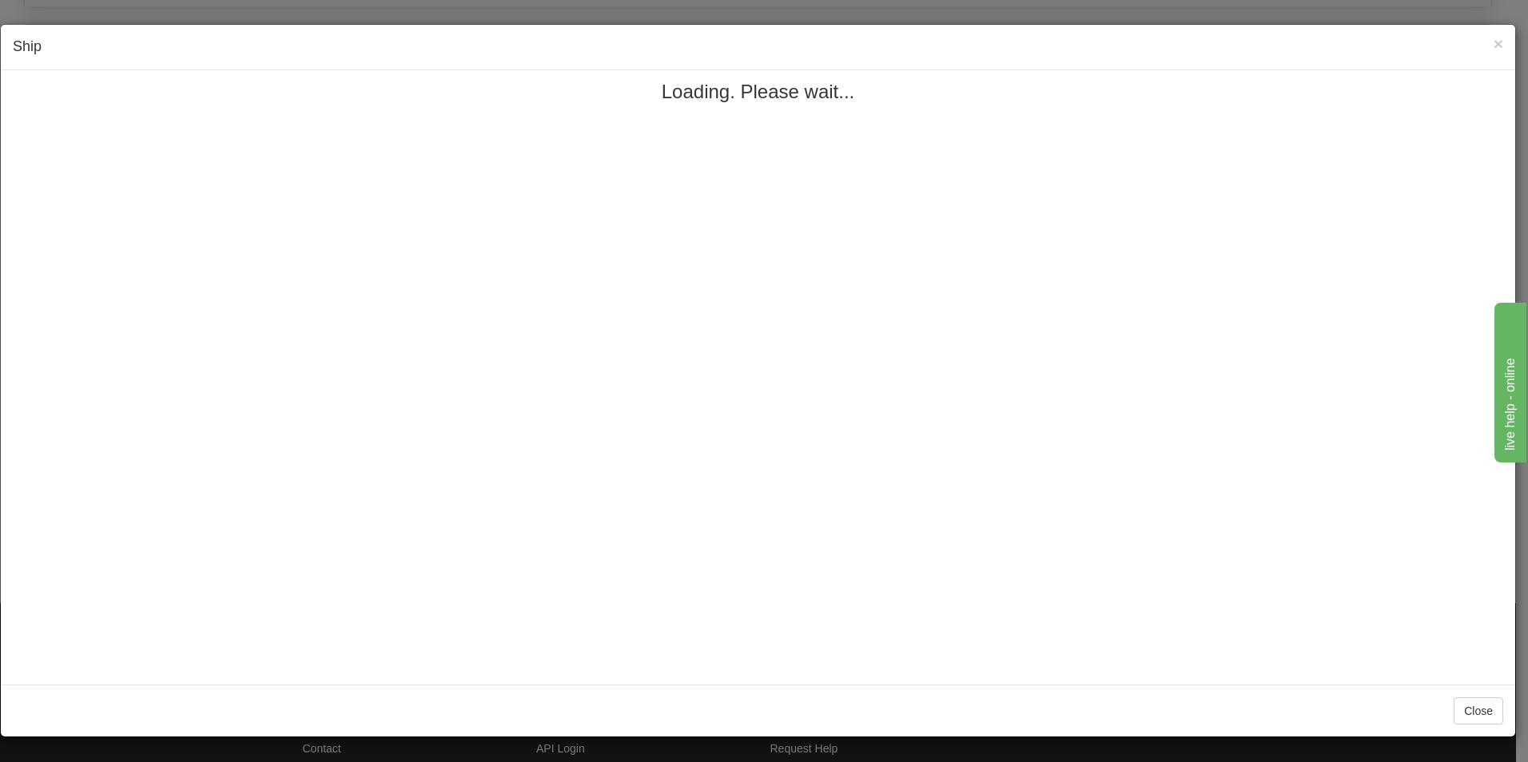
scroll to position [0, 0]
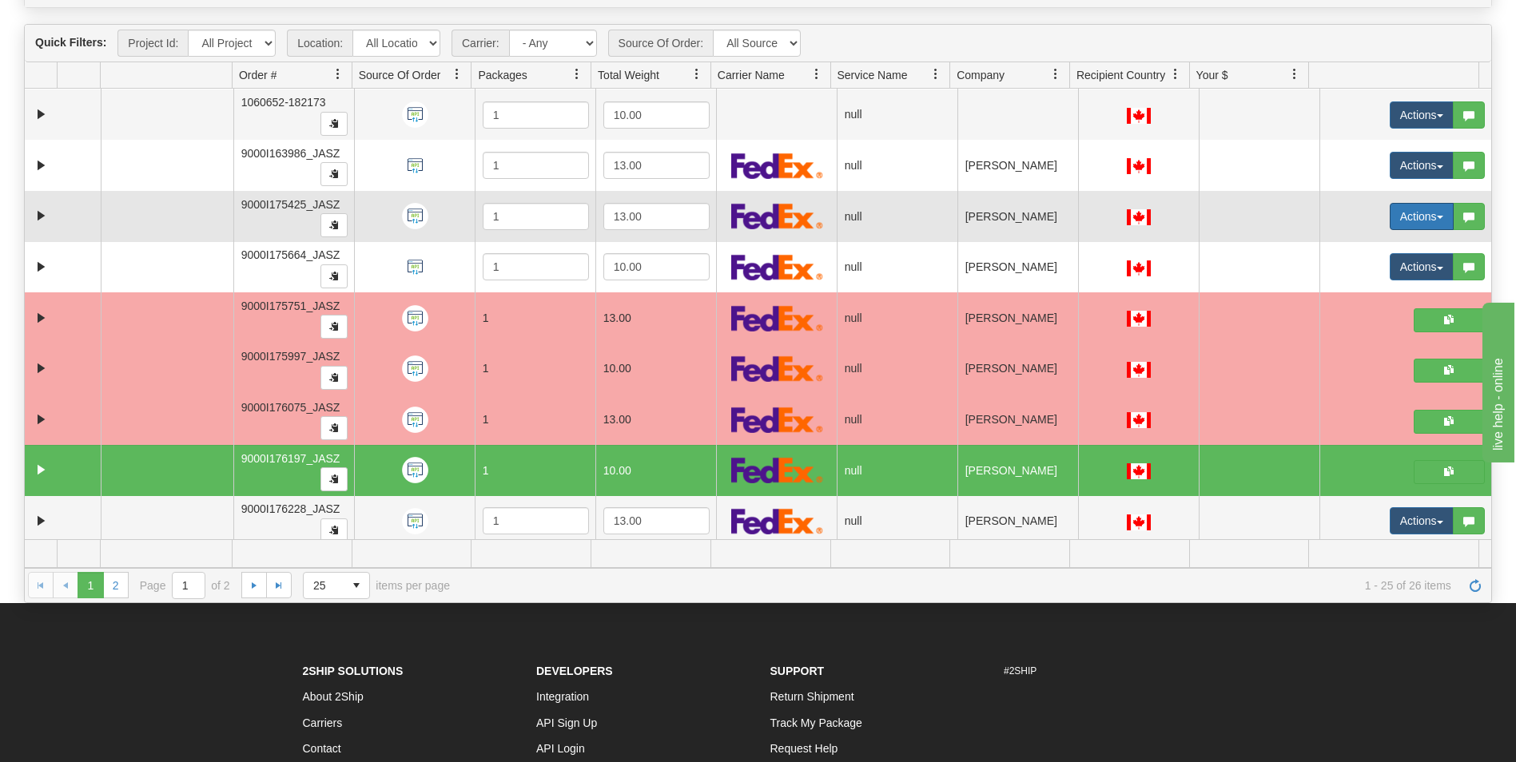
click at [1391, 216] on button "Actions" at bounding box center [1422, 216] width 64 height 27
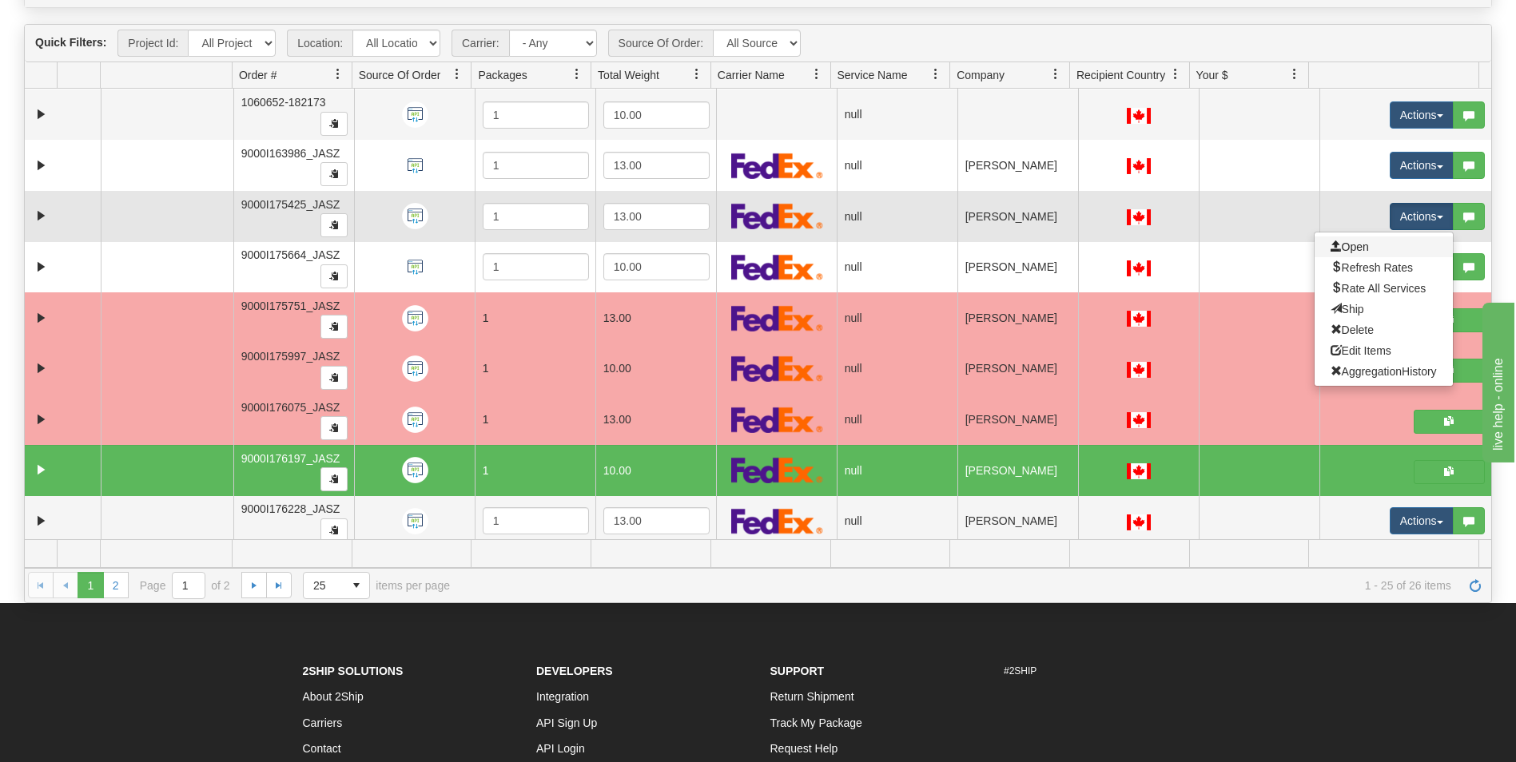
click at [1359, 253] on link "Open" at bounding box center [1384, 247] width 138 height 21
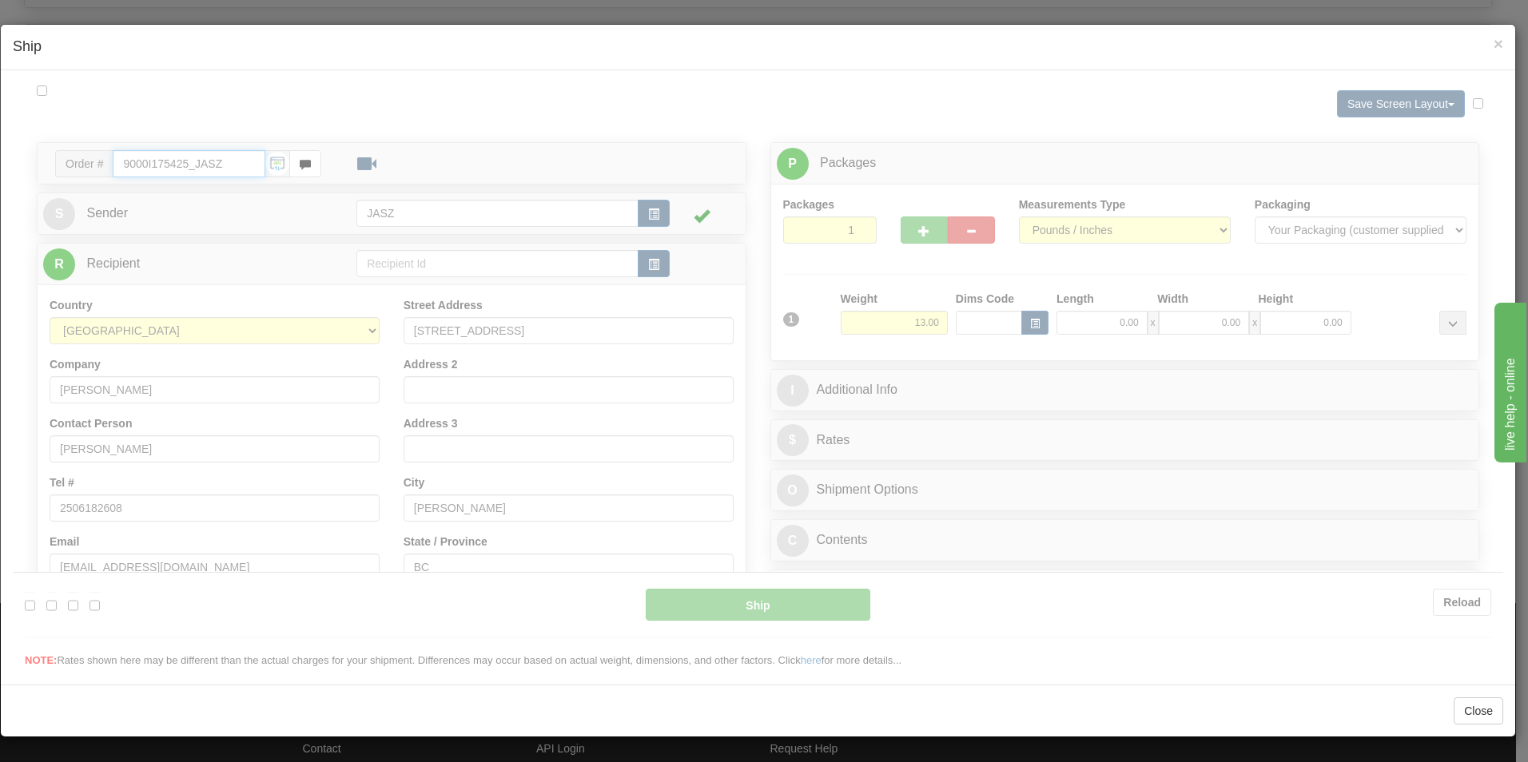
type input "14:12"
type input "16:00"
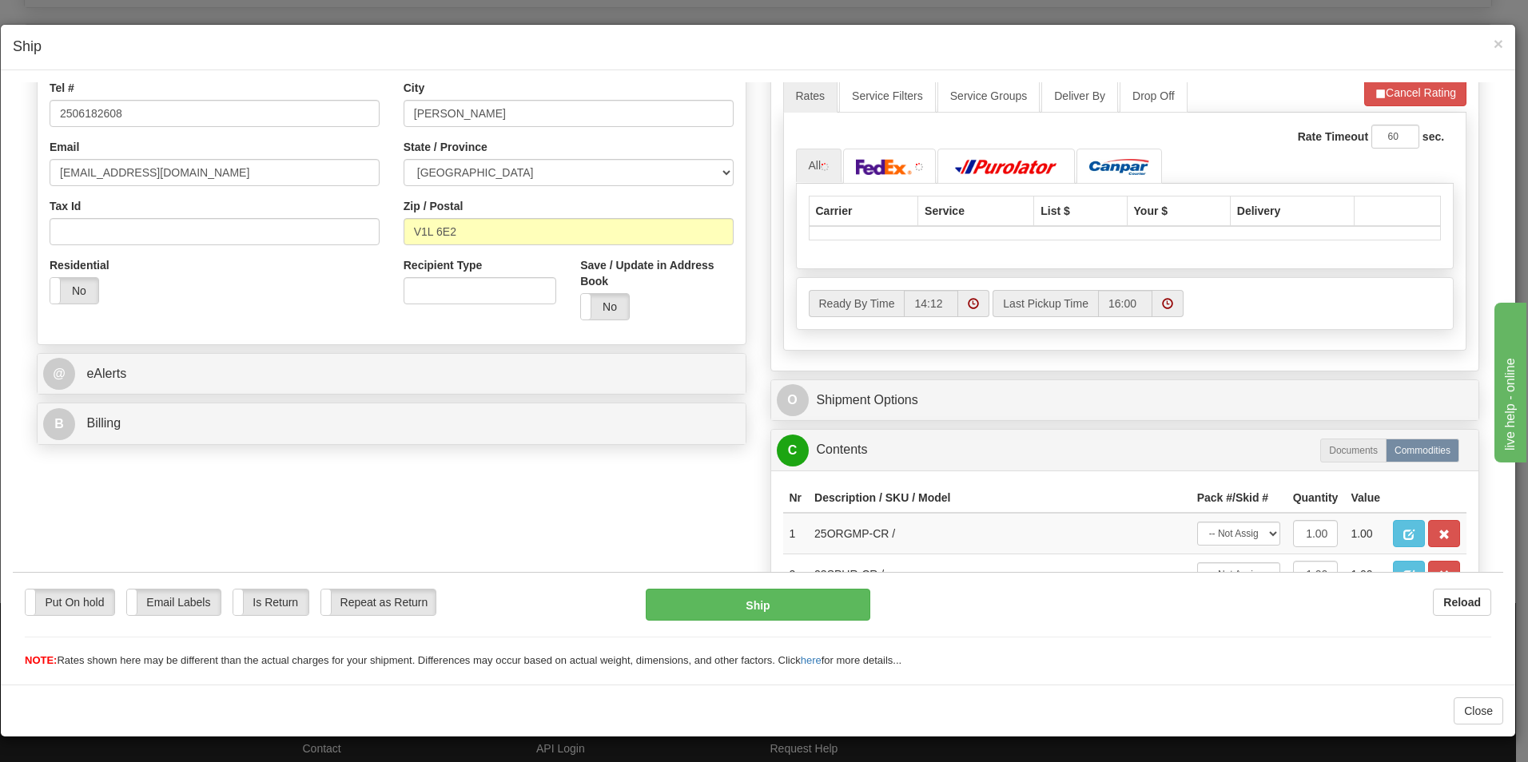
scroll to position [400, 0]
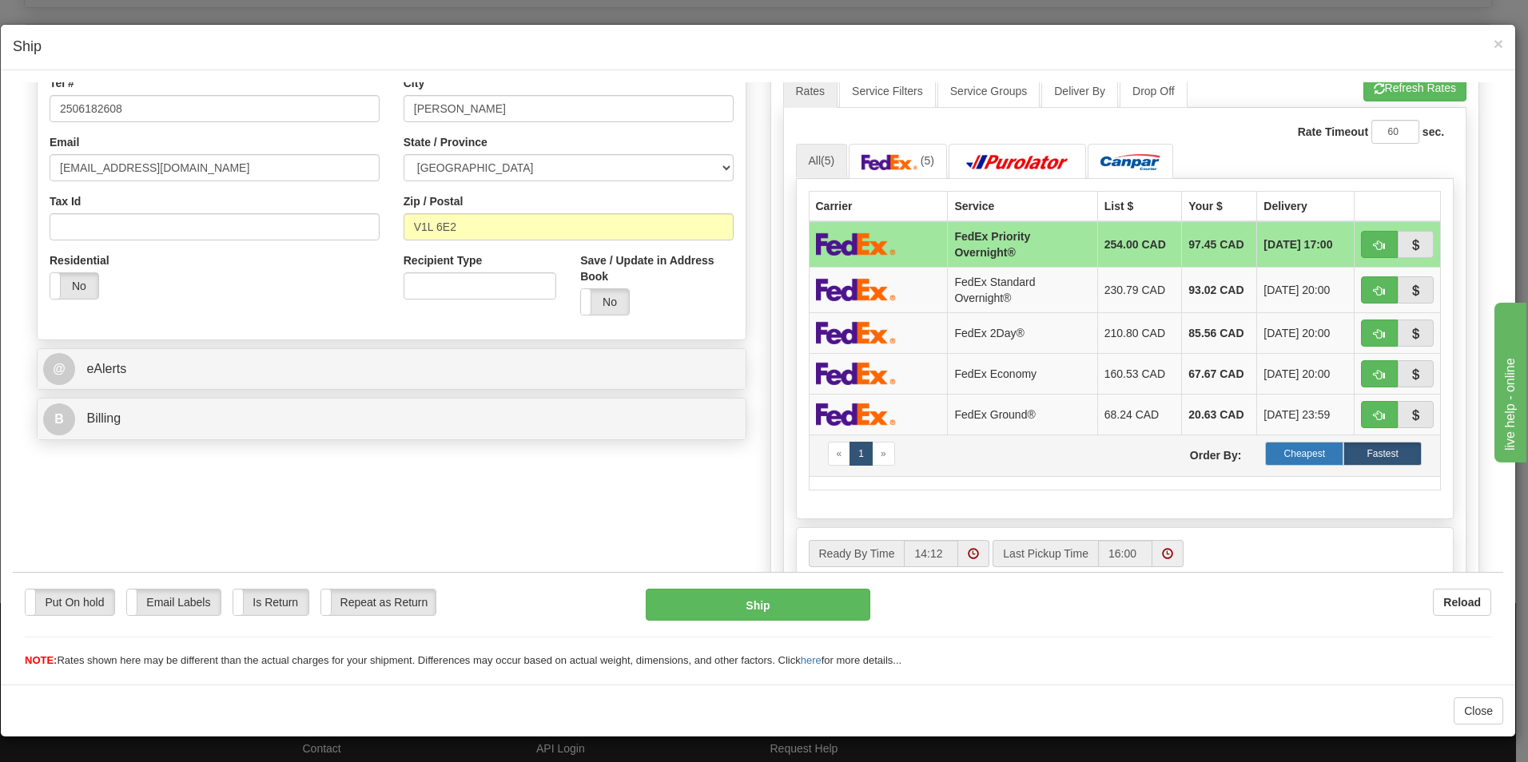
click at [1284, 448] on label "Cheapest" at bounding box center [1304, 453] width 78 height 24
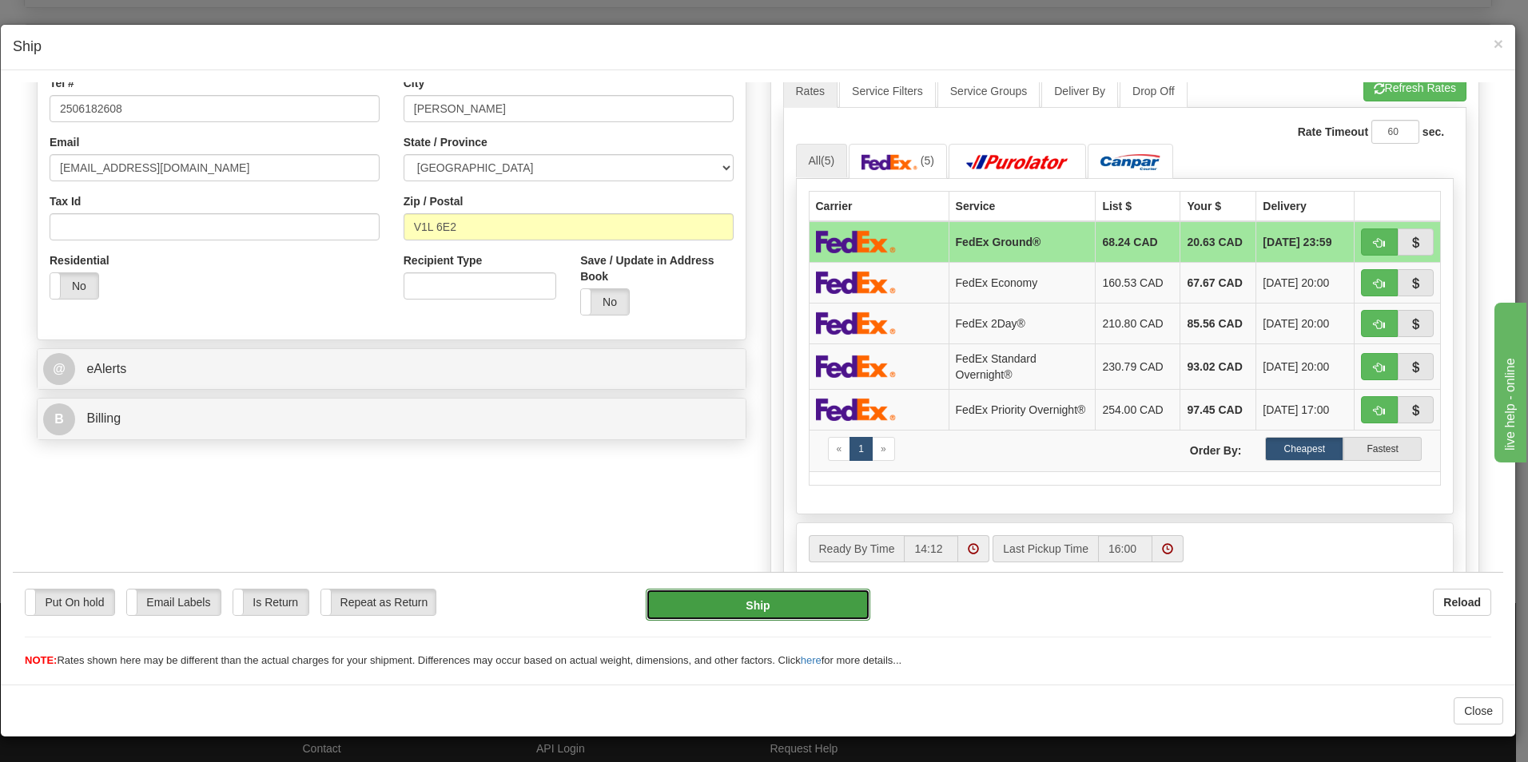
click at [747, 611] on button "Ship" at bounding box center [758, 604] width 225 height 32
type input "92"
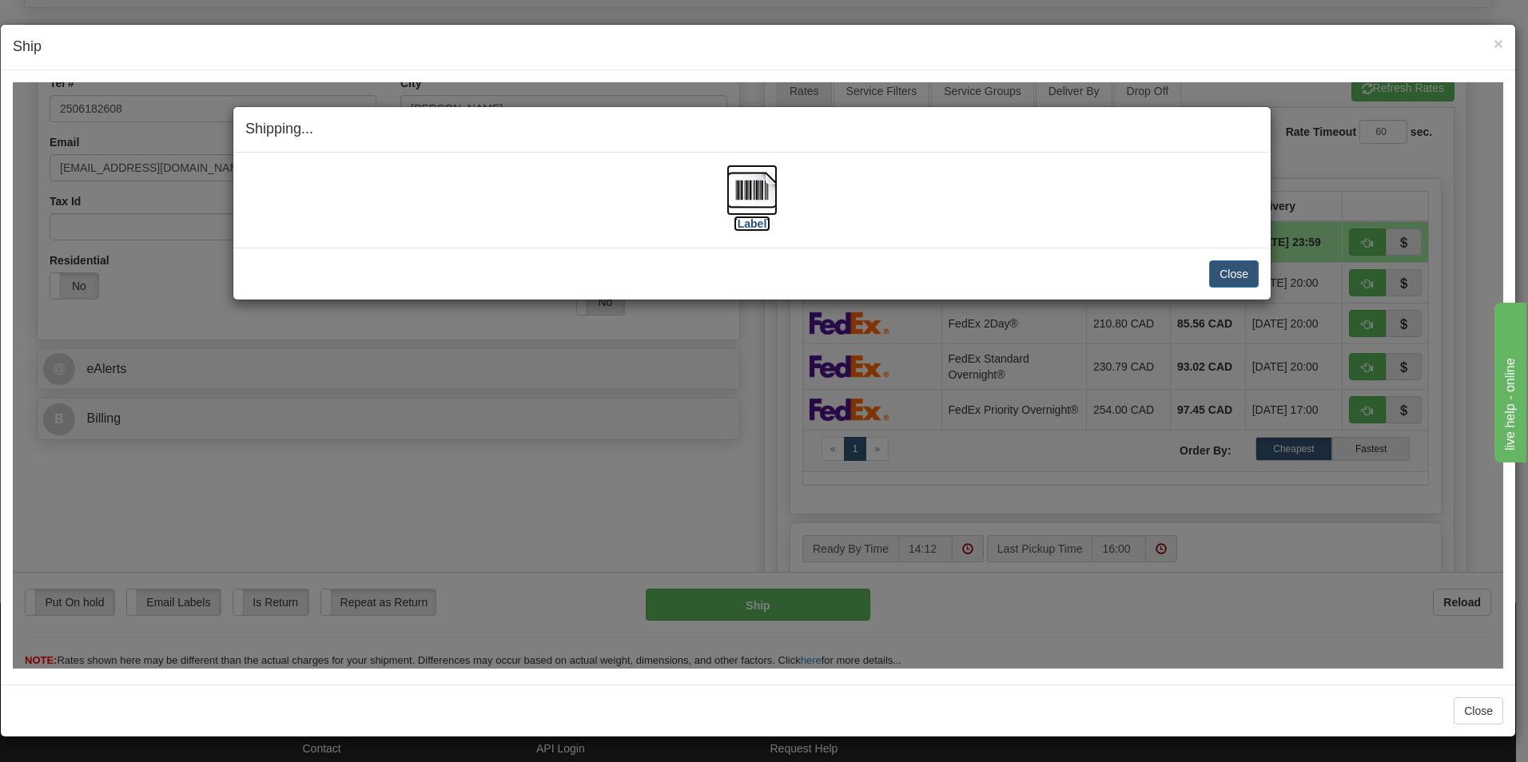
click at [775, 205] on img at bounding box center [752, 189] width 51 height 51
click at [1240, 271] on button "Close" at bounding box center [1234, 273] width 50 height 27
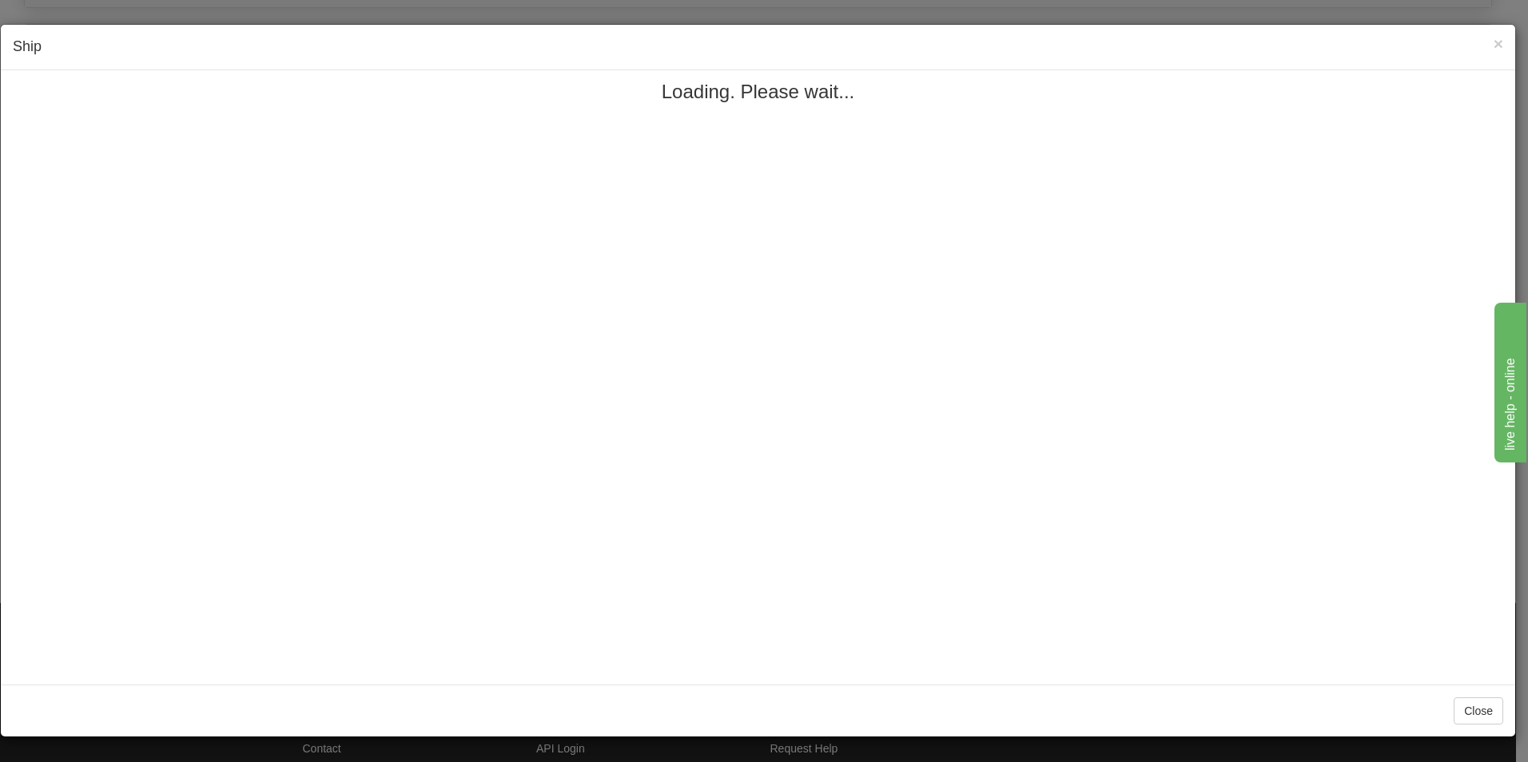
scroll to position [0, 0]
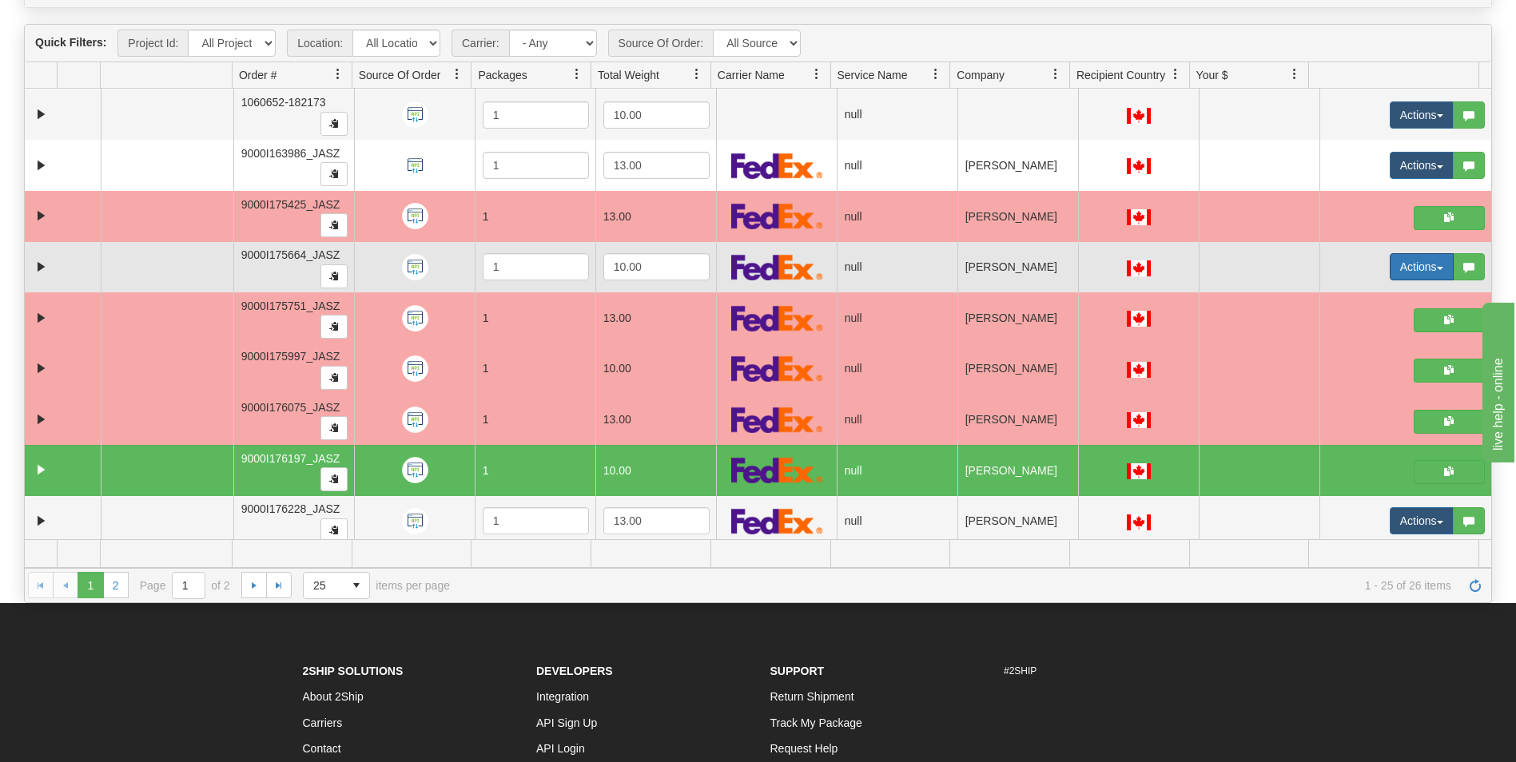
click at [1414, 261] on button "Actions" at bounding box center [1422, 266] width 64 height 27
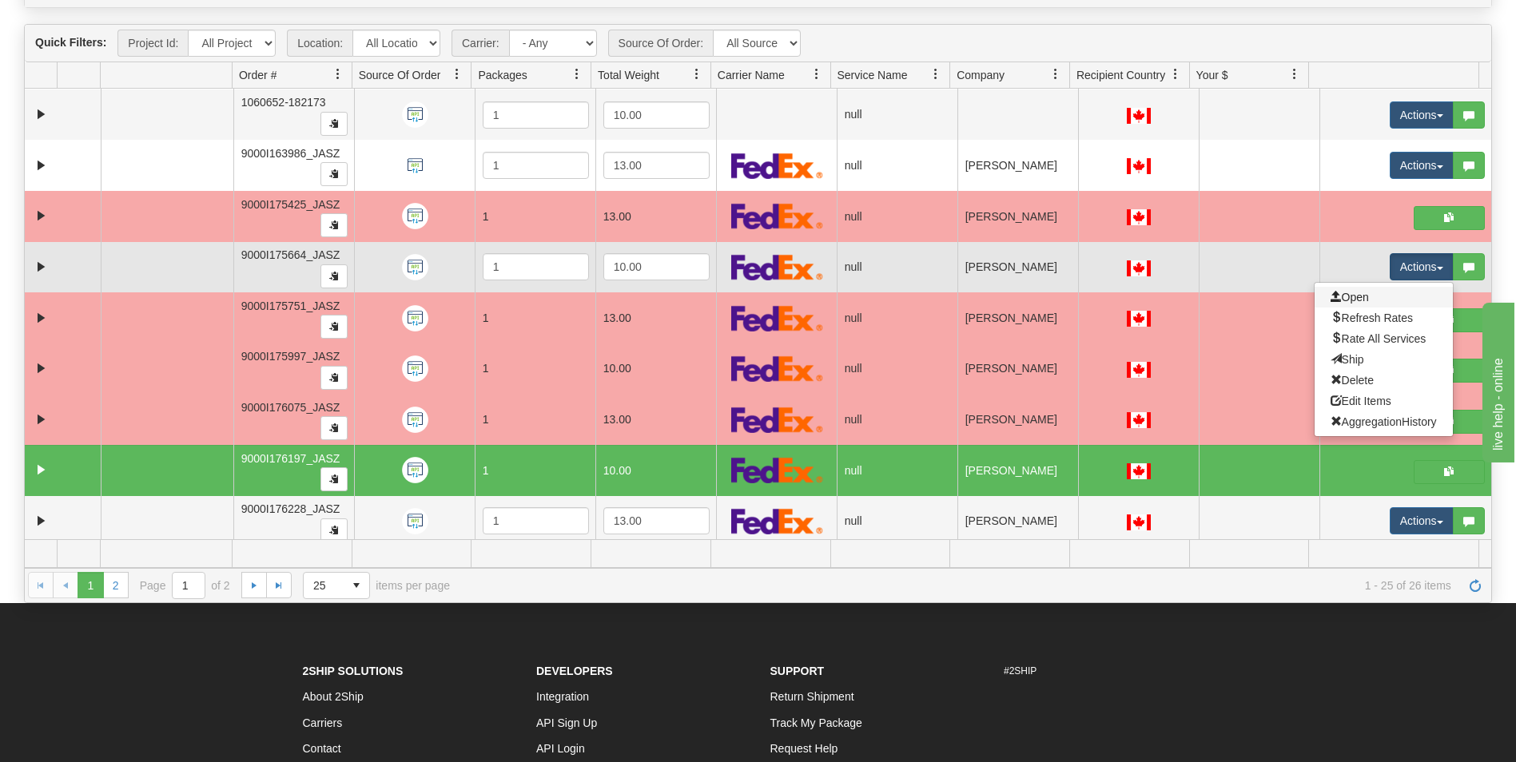
click at [1367, 298] on link "Open" at bounding box center [1384, 297] width 138 height 21
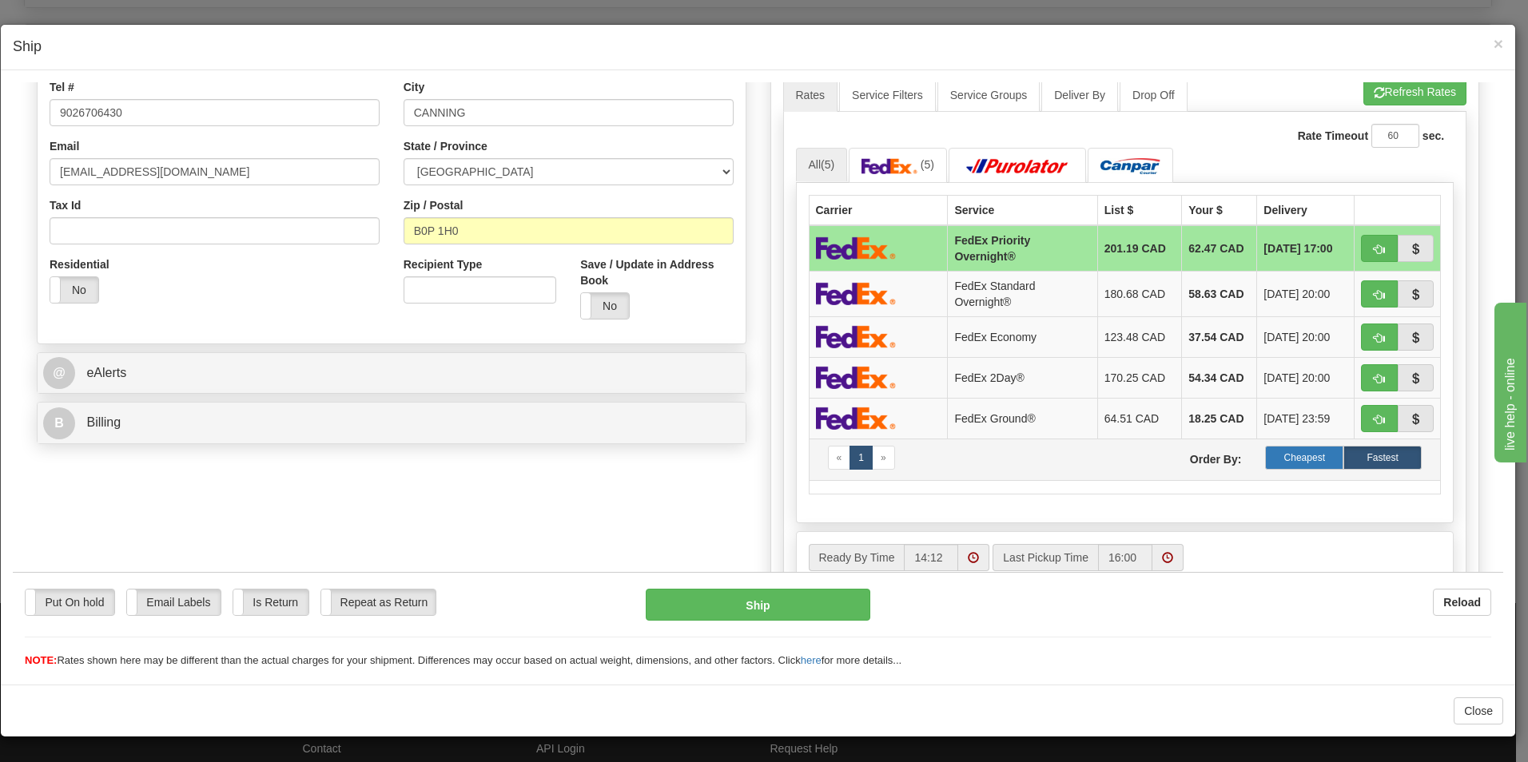
scroll to position [400, 0]
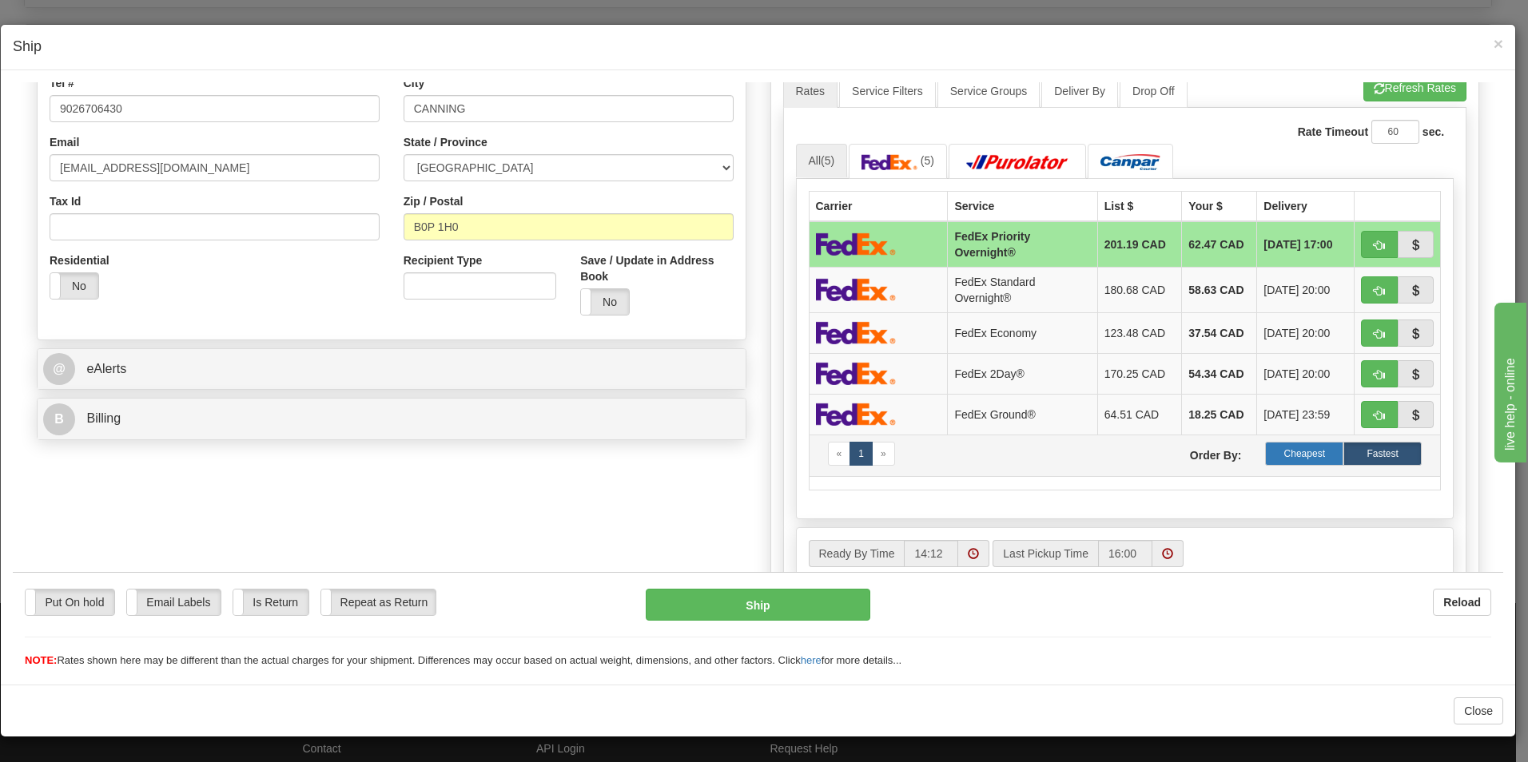
click at [1288, 448] on label "Cheapest" at bounding box center [1304, 453] width 78 height 24
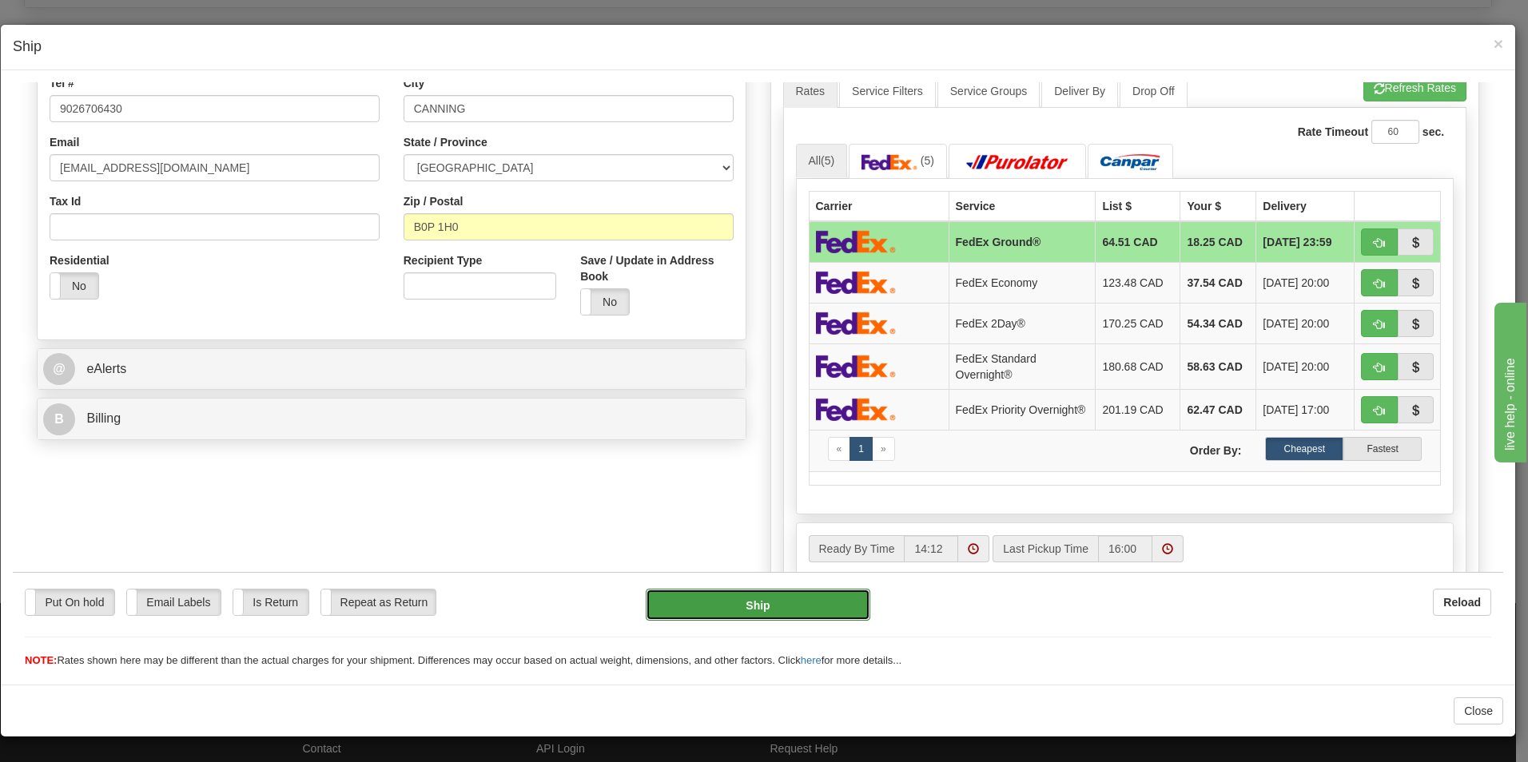
click at [774, 617] on button "Ship" at bounding box center [758, 604] width 225 height 32
type input "92"
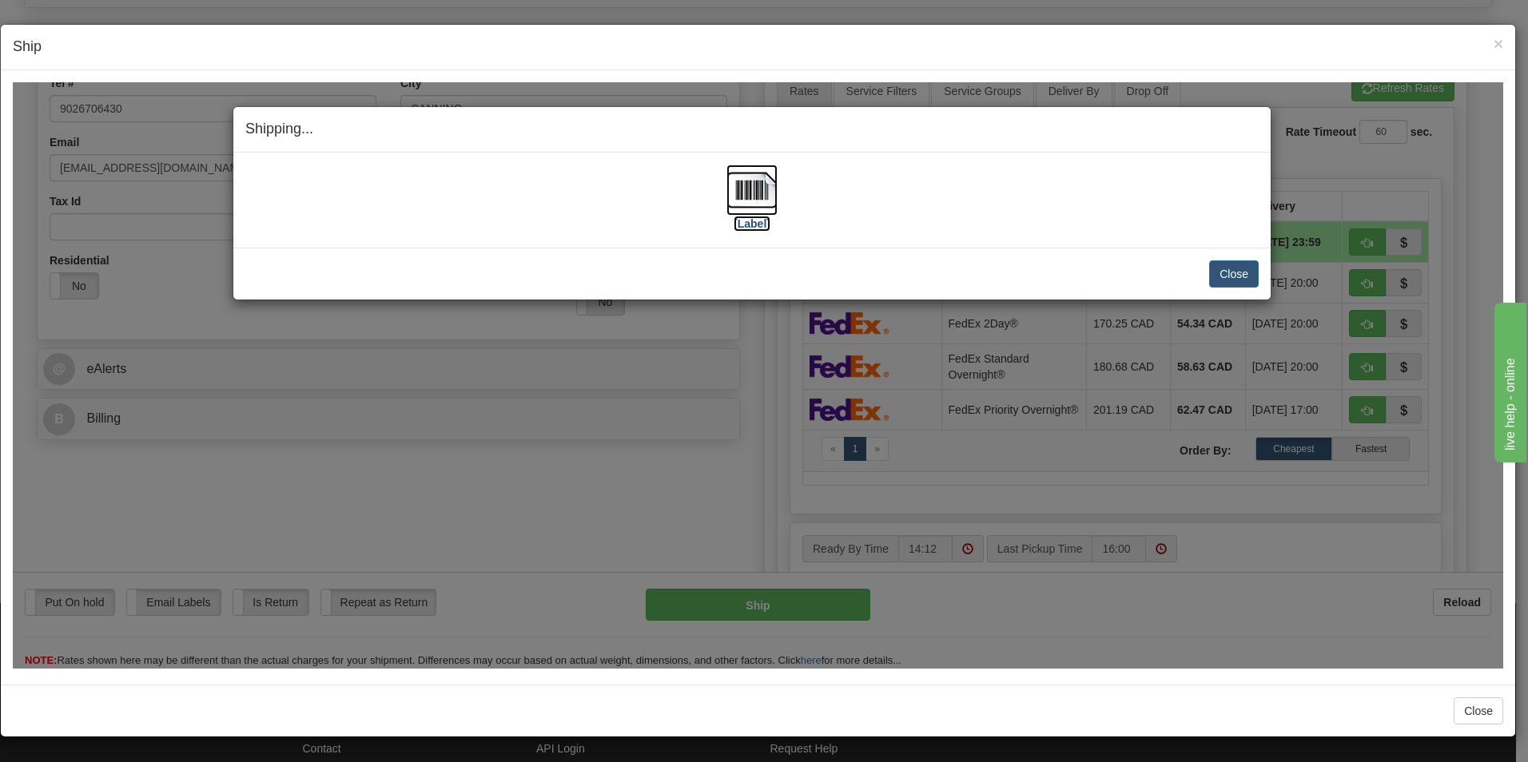
click at [747, 200] on img at bounding box center [752, 189] width 51 height 51
click at [1233, 267] on button "Close" at bounding box center [1234, 273] width 50 height 27
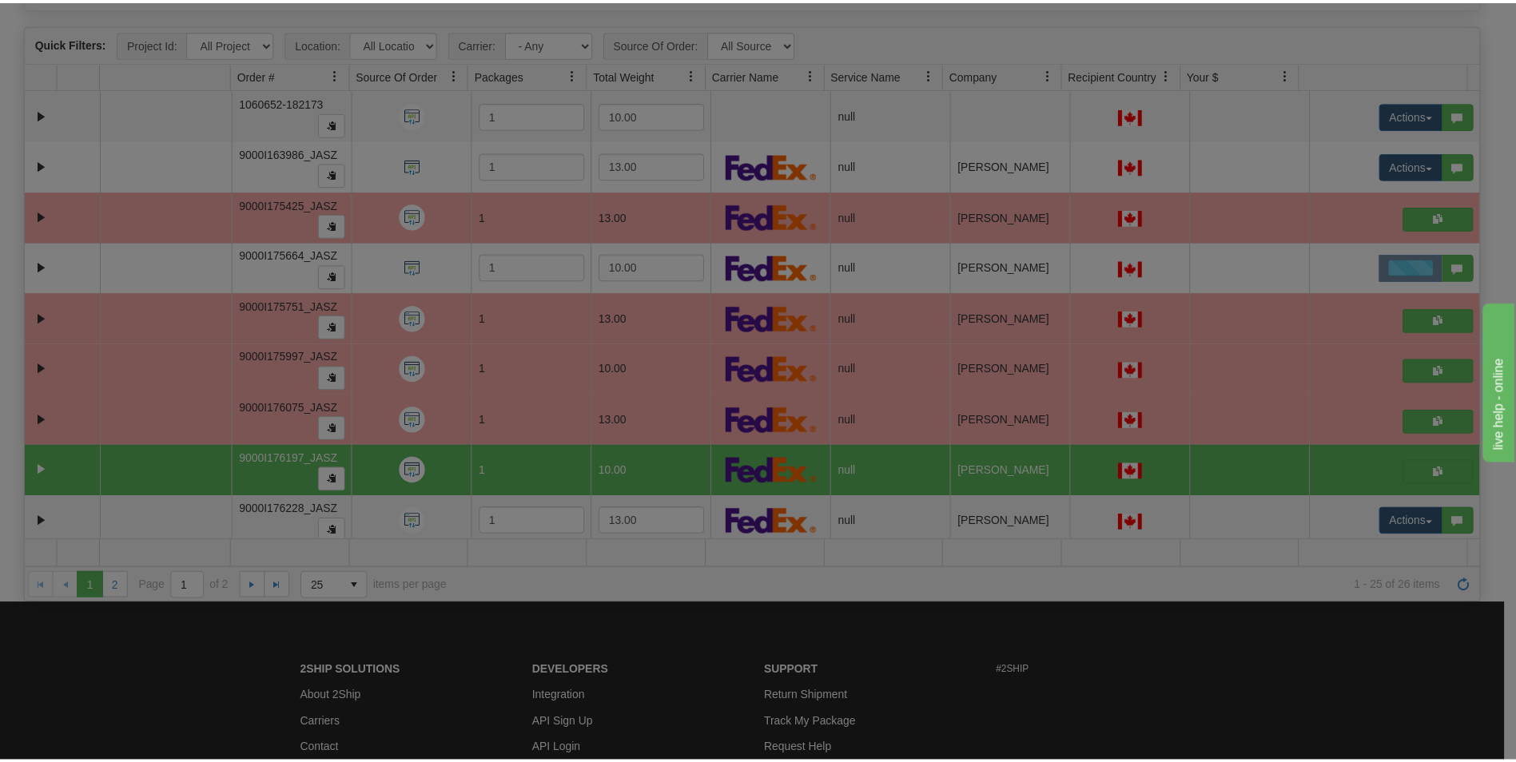
scroll to position [0, 0]
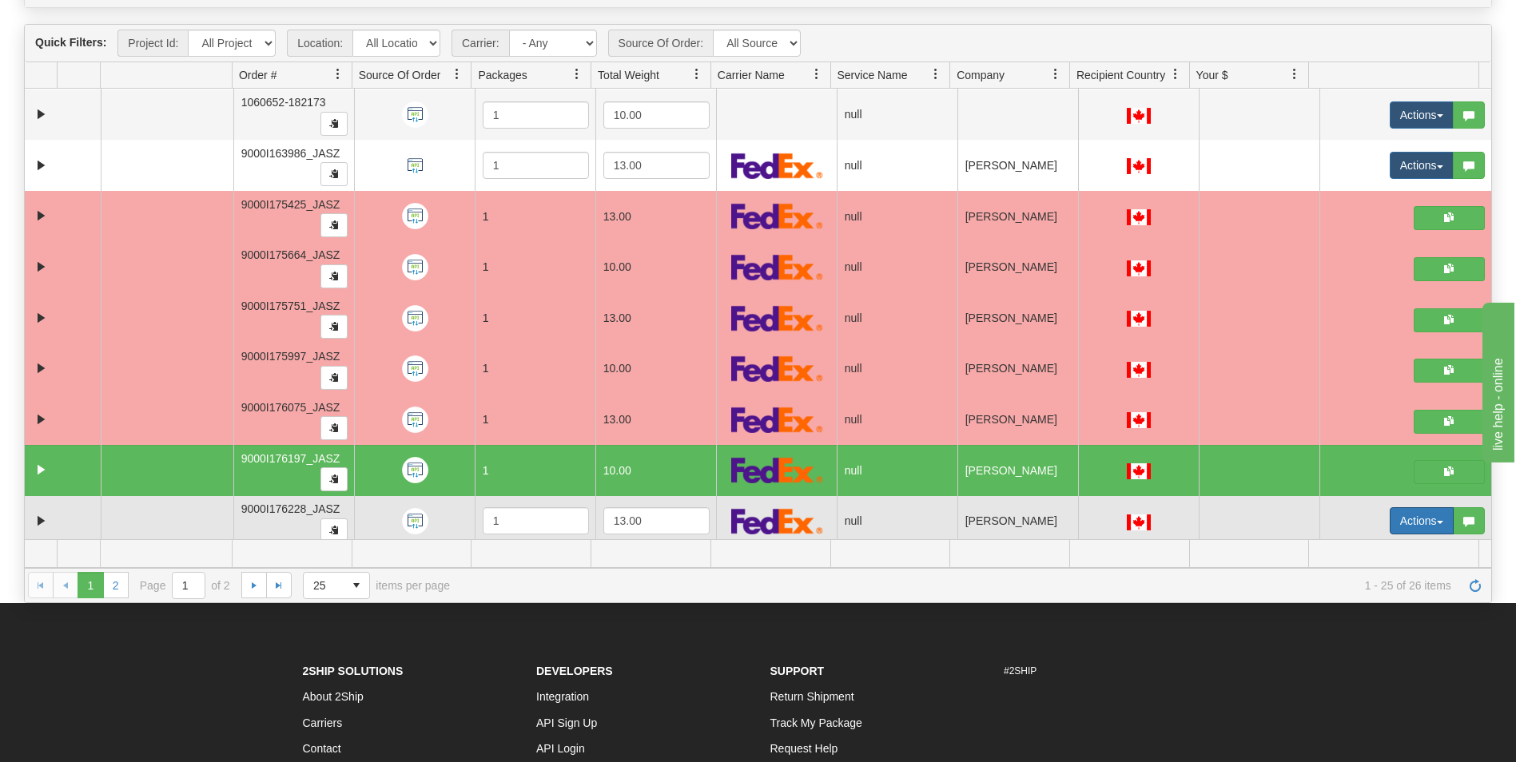
click at [1390, 514] on button "Actions" at bounding box center [1422, 521] width 64 height 27
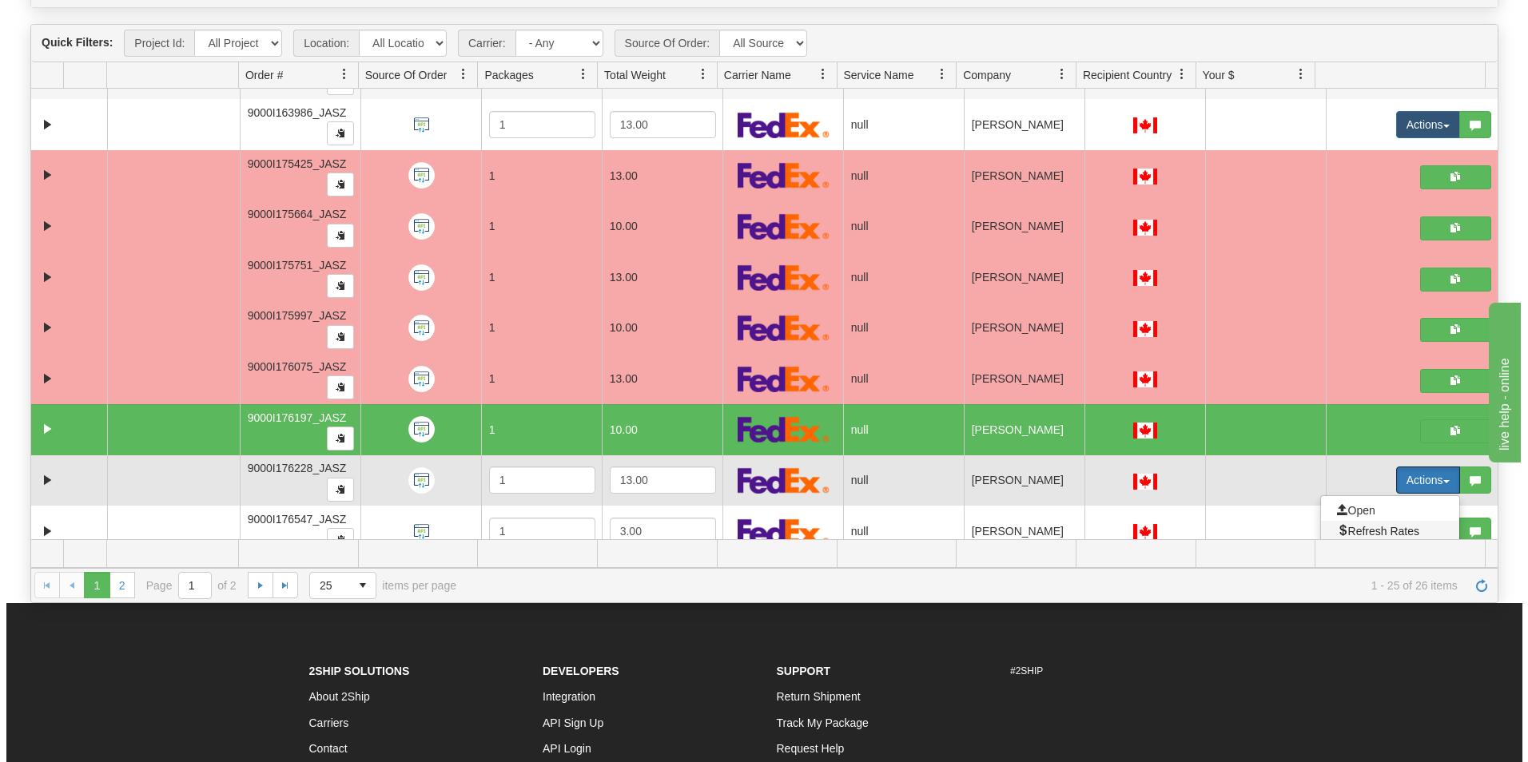
scroll to position [740, 0]
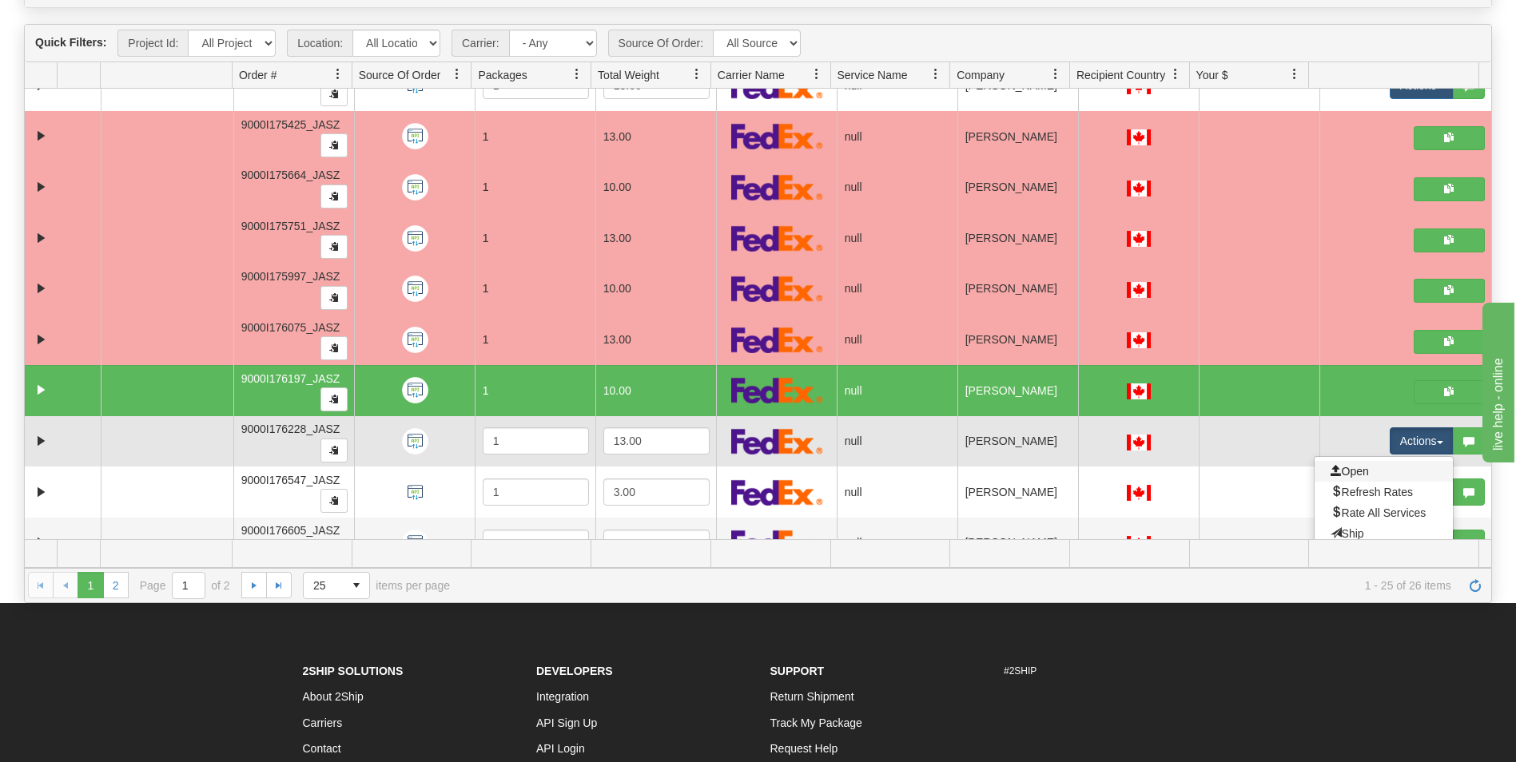
click at [1359, 471] on link "Open" at bounding box center [1384, 471] width 138 height 21
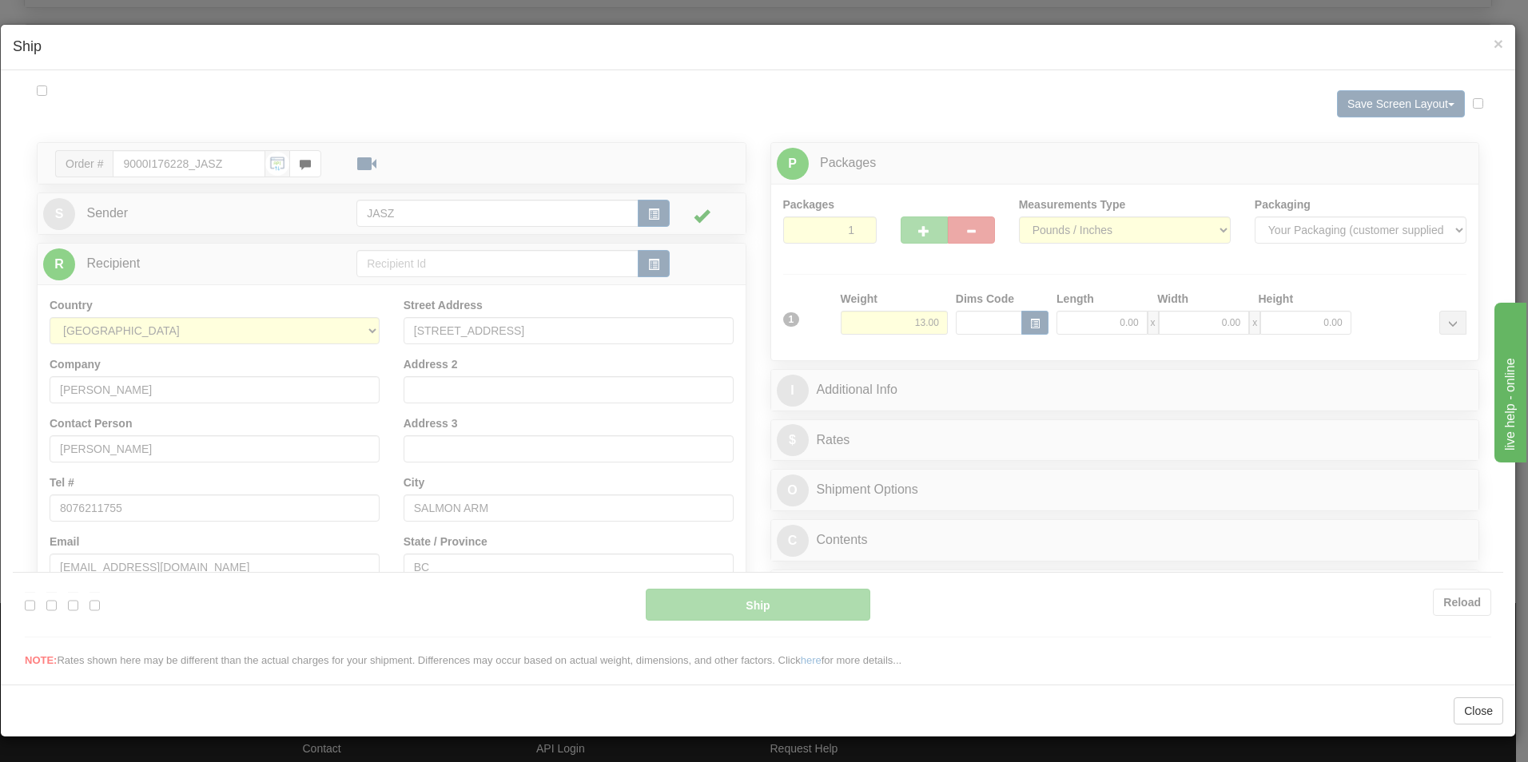
scroll to position [0, 0]
type input "14:13"
type input "16:00"
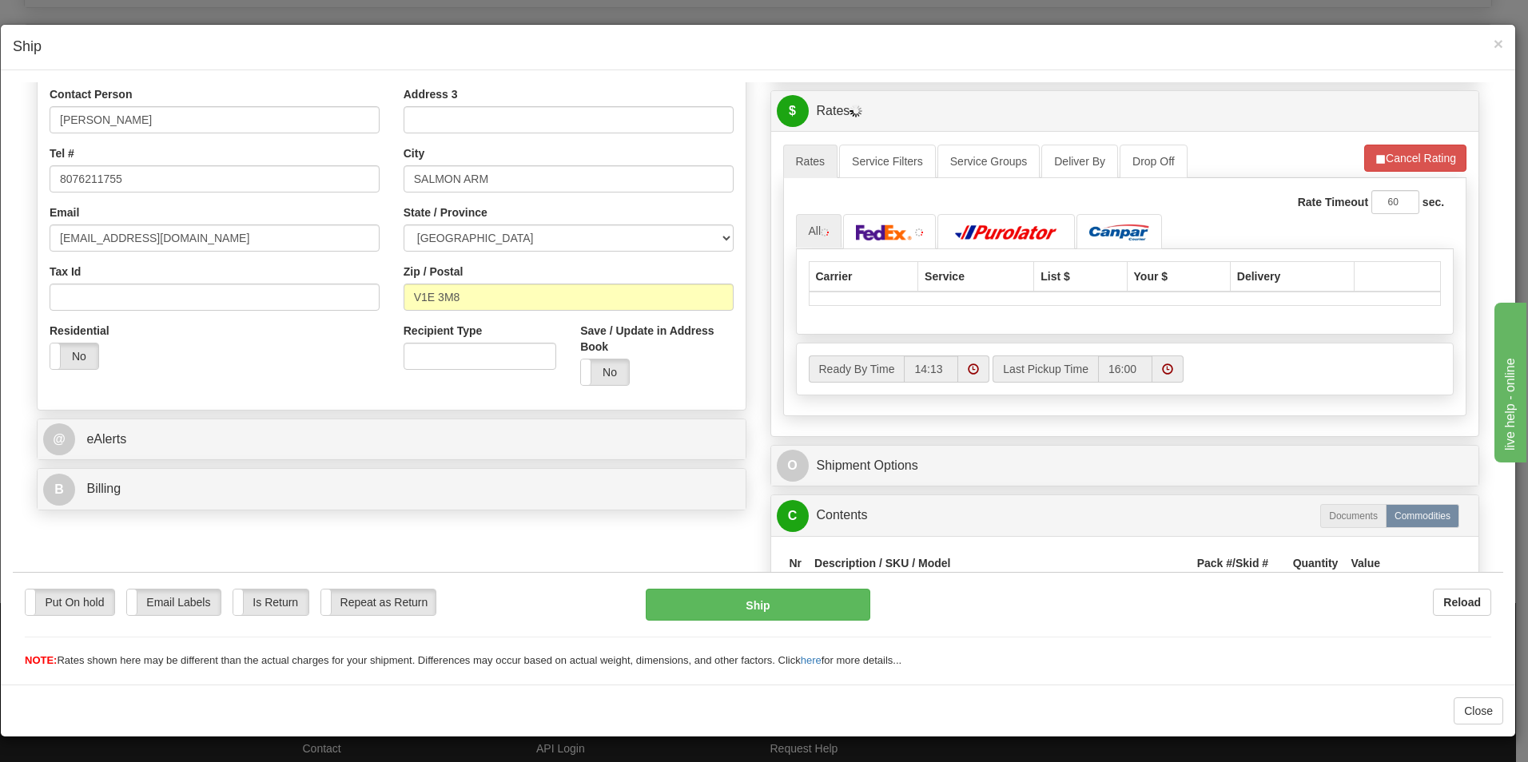
scroll to position [400, 0]
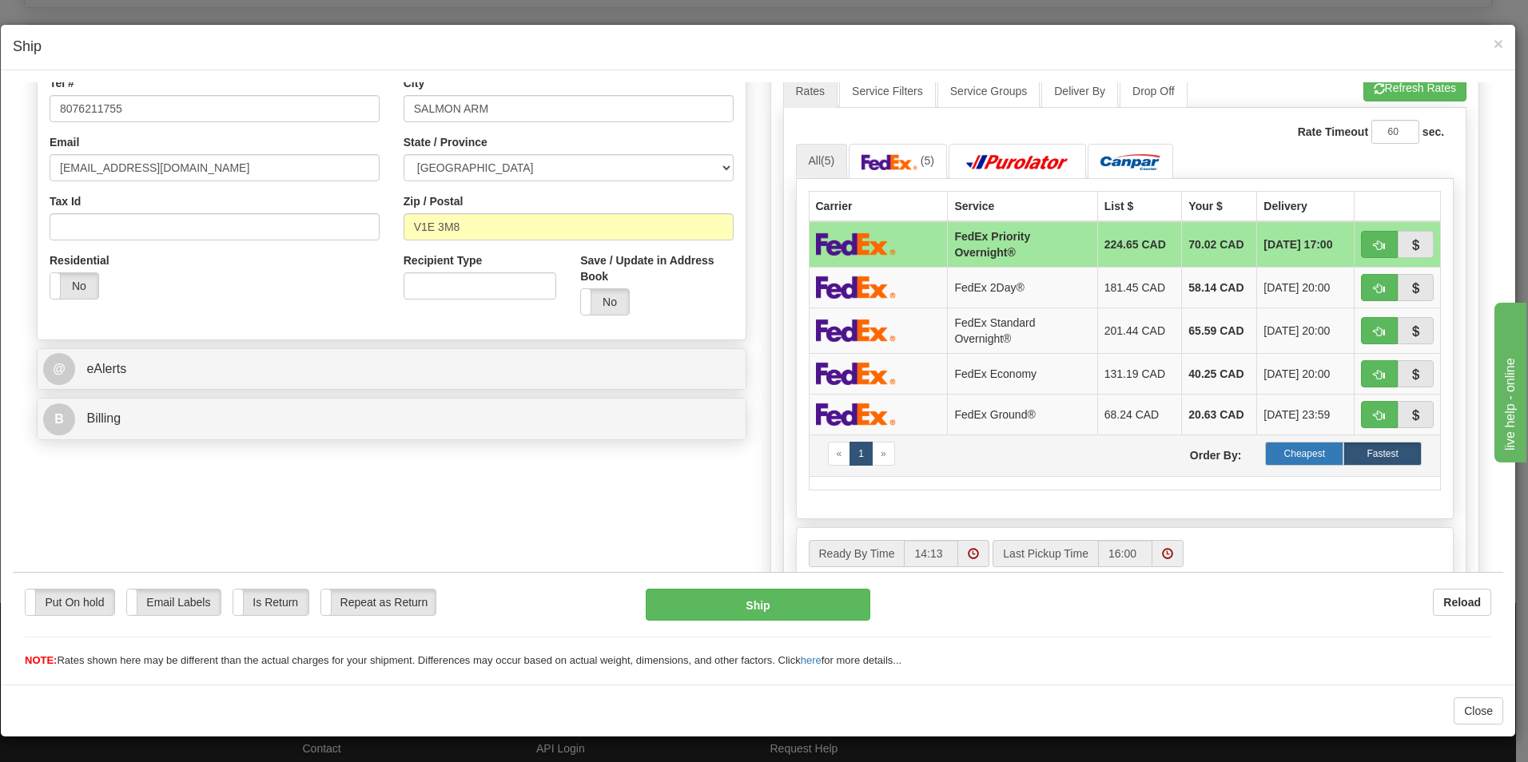
click at [1293, 461] on label "Cheapest" at bounding box center [1304, 453] width 78 height 24
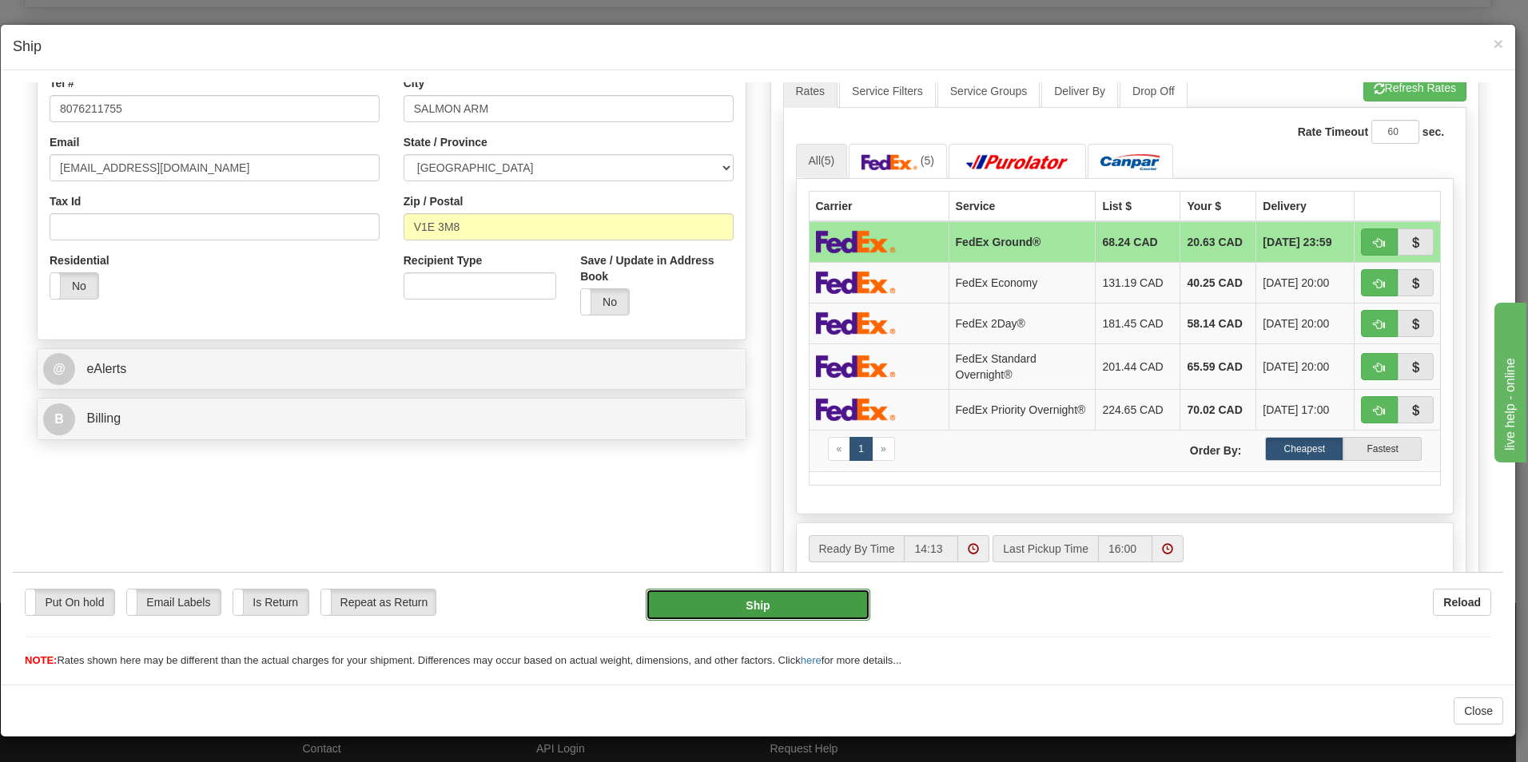
click at [786, 604] on button "Ship" at bounding box center [758, 604] width 225 height 32
type input "92"
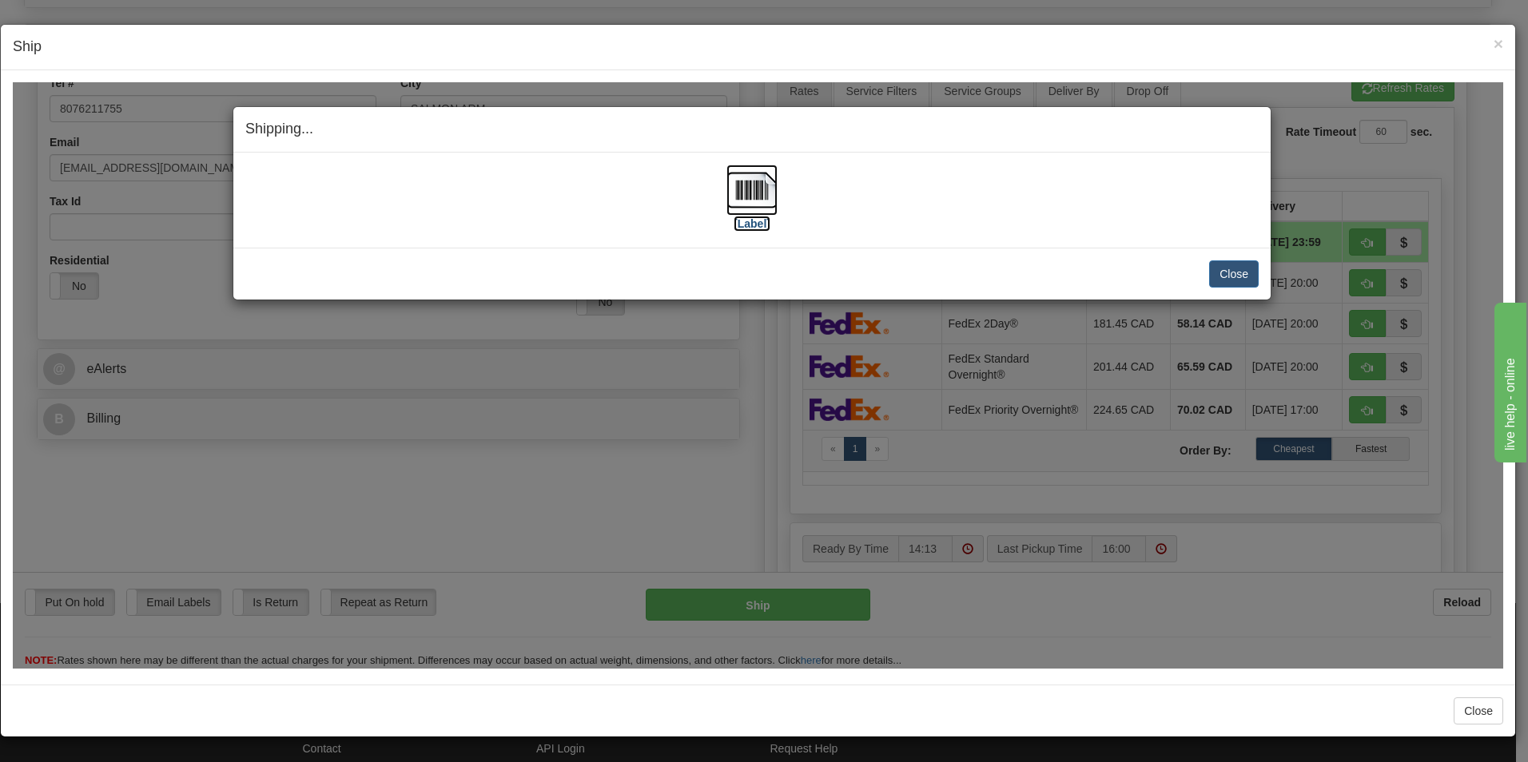
click at [746, 178] on img at bounding box center [752, 189] width 51 height 51
